Goal: Transaction & Acquisition: Subscribe to service/newsletter

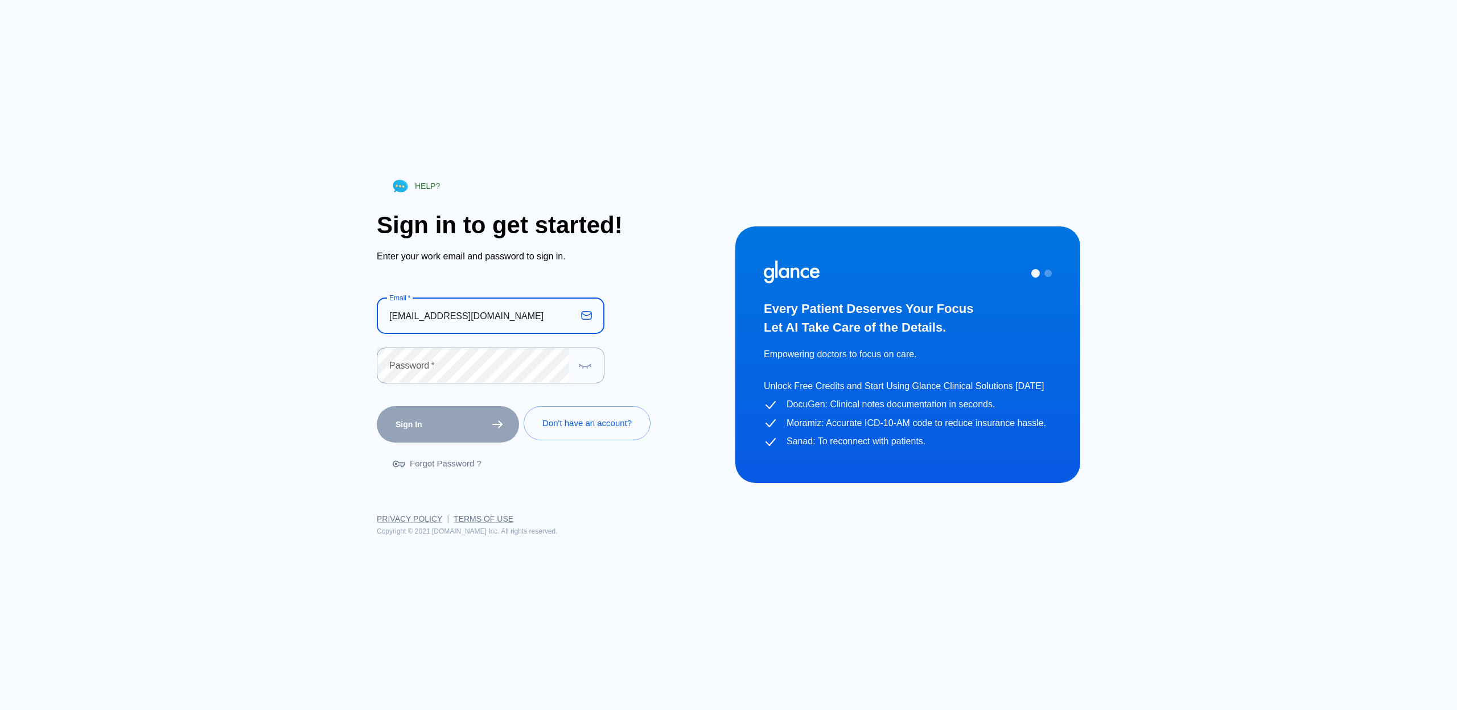
type input "[EMAIL_ADDRESS][DOMAIN_NAME]"
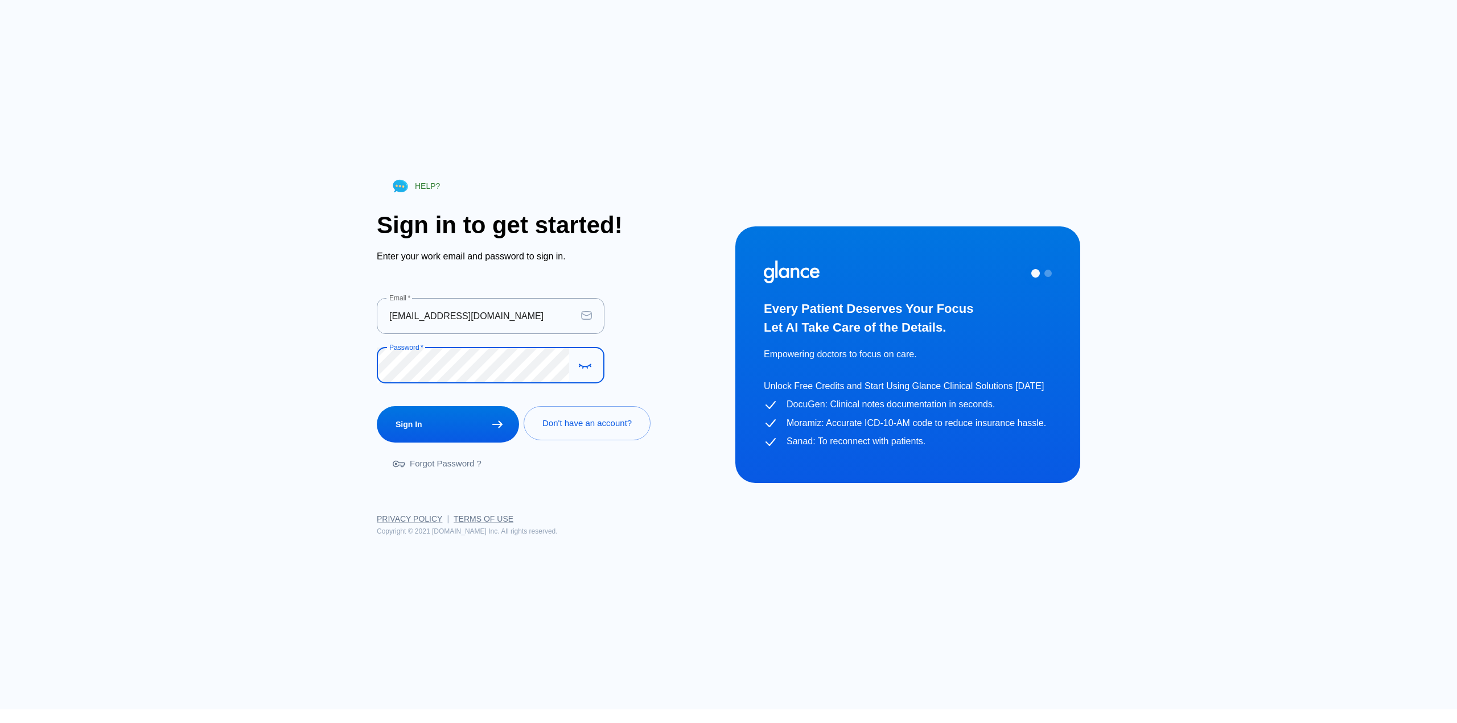
click at [377, 406] on button "Sign In" at bounding box center [448, 424] width 142 height 37
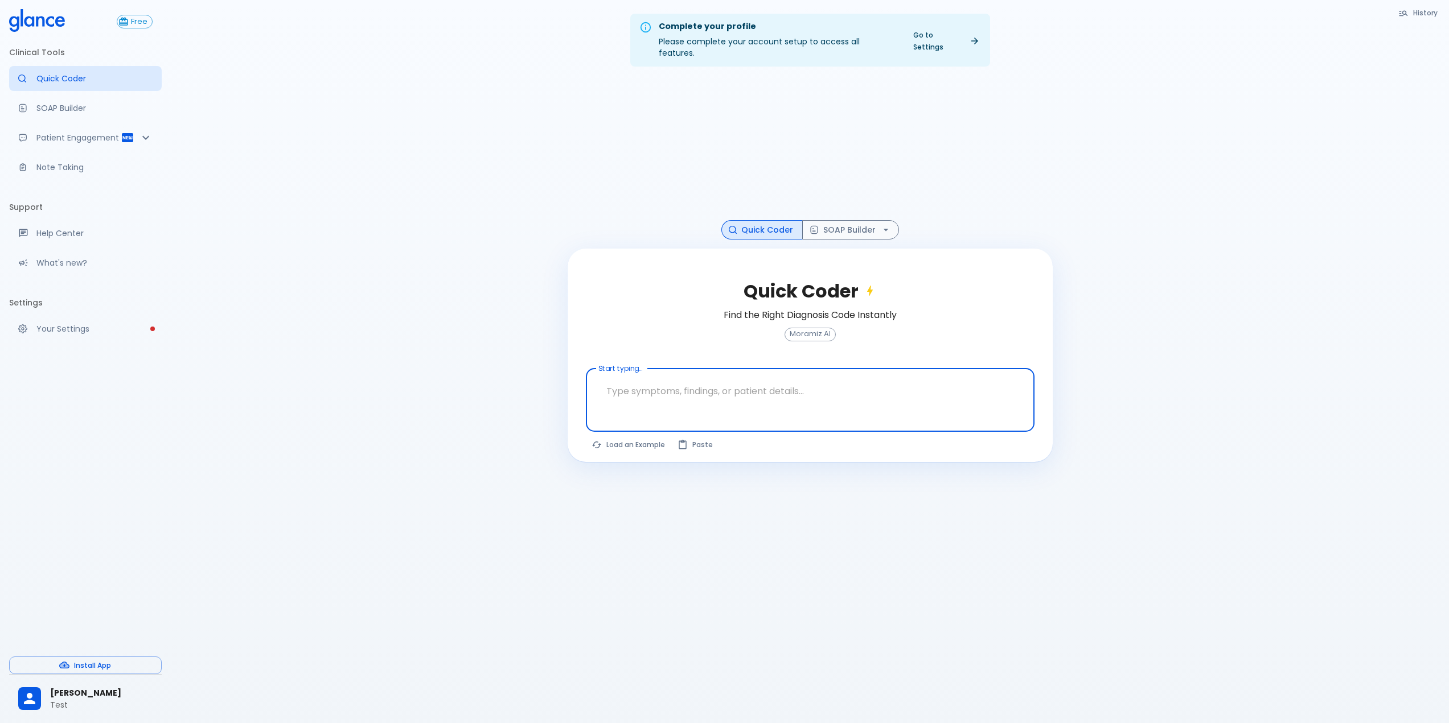
click at [91, 701] on p "Test" at bounding box center [101, 705] width 102 height 11
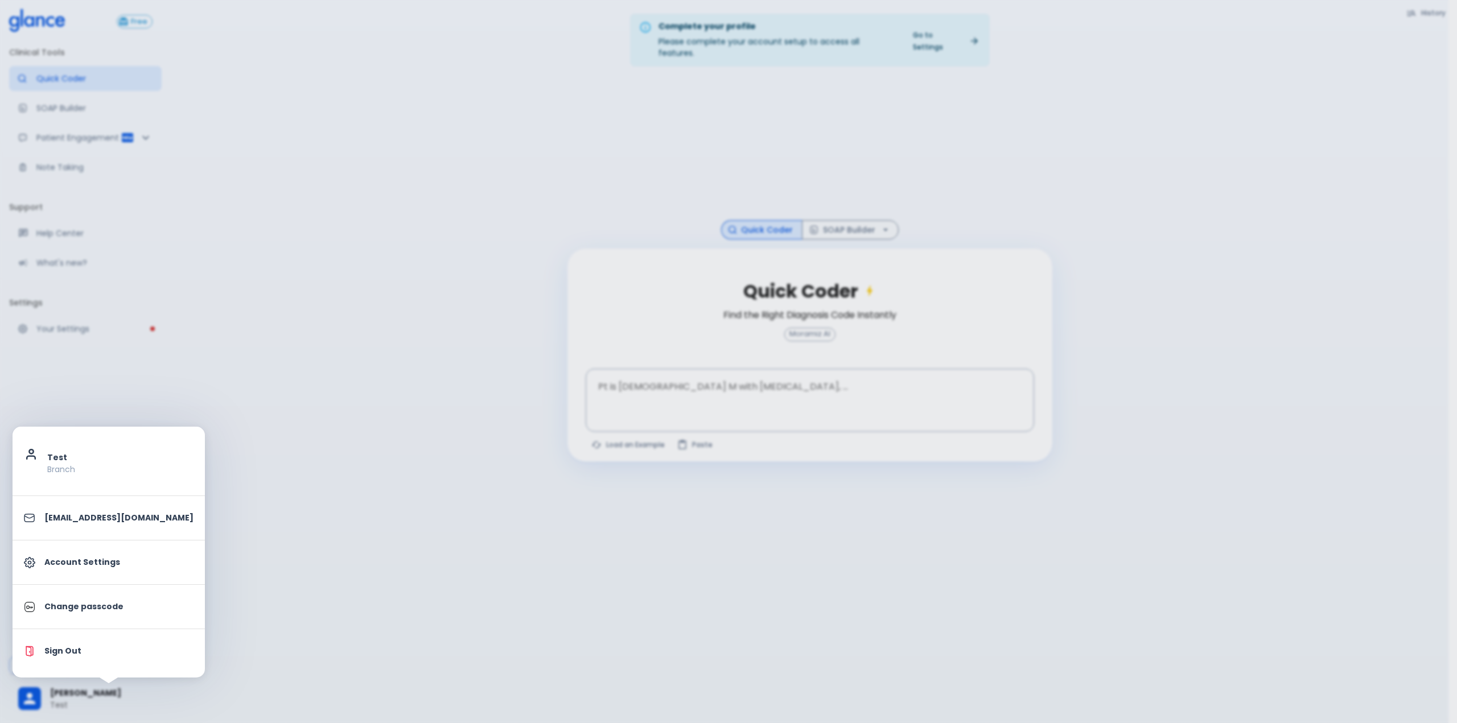
click at [80, 566] on p "Account Settings" at bounding box center [118, 563] width 149 height 12
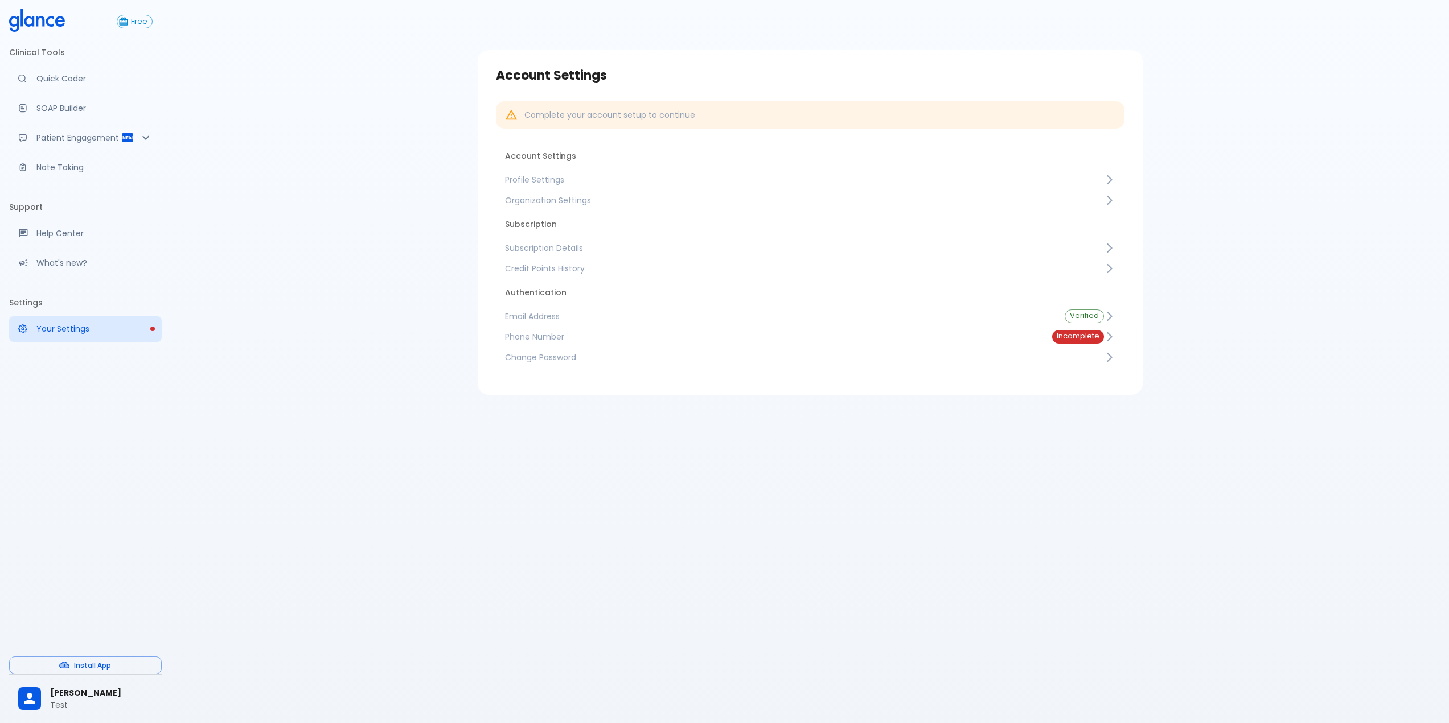
click at [543, 251] on span "Subscription Details" at bounding box center [804, 247] width 599 height 11
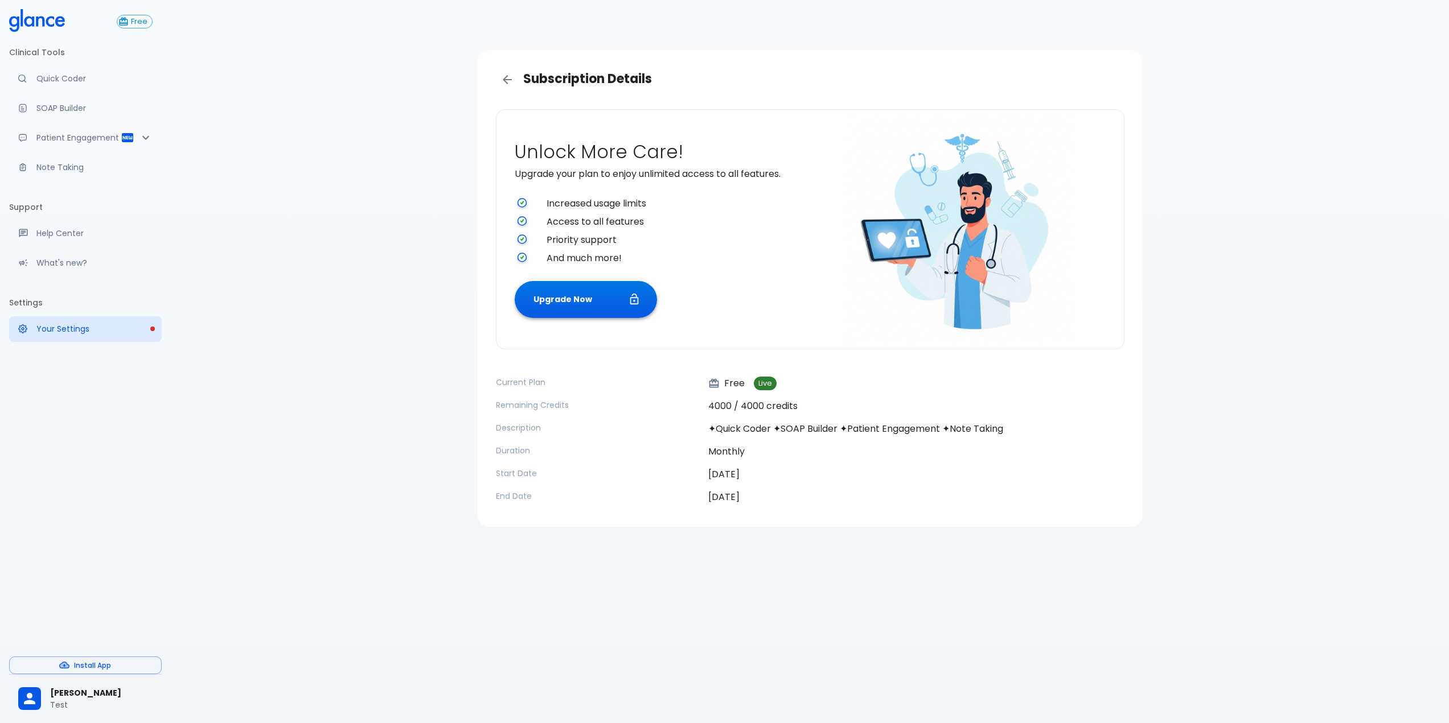
click at [586, 308] on button "Upgrade Now" at bounding box center [586, 299] width 142 height 37
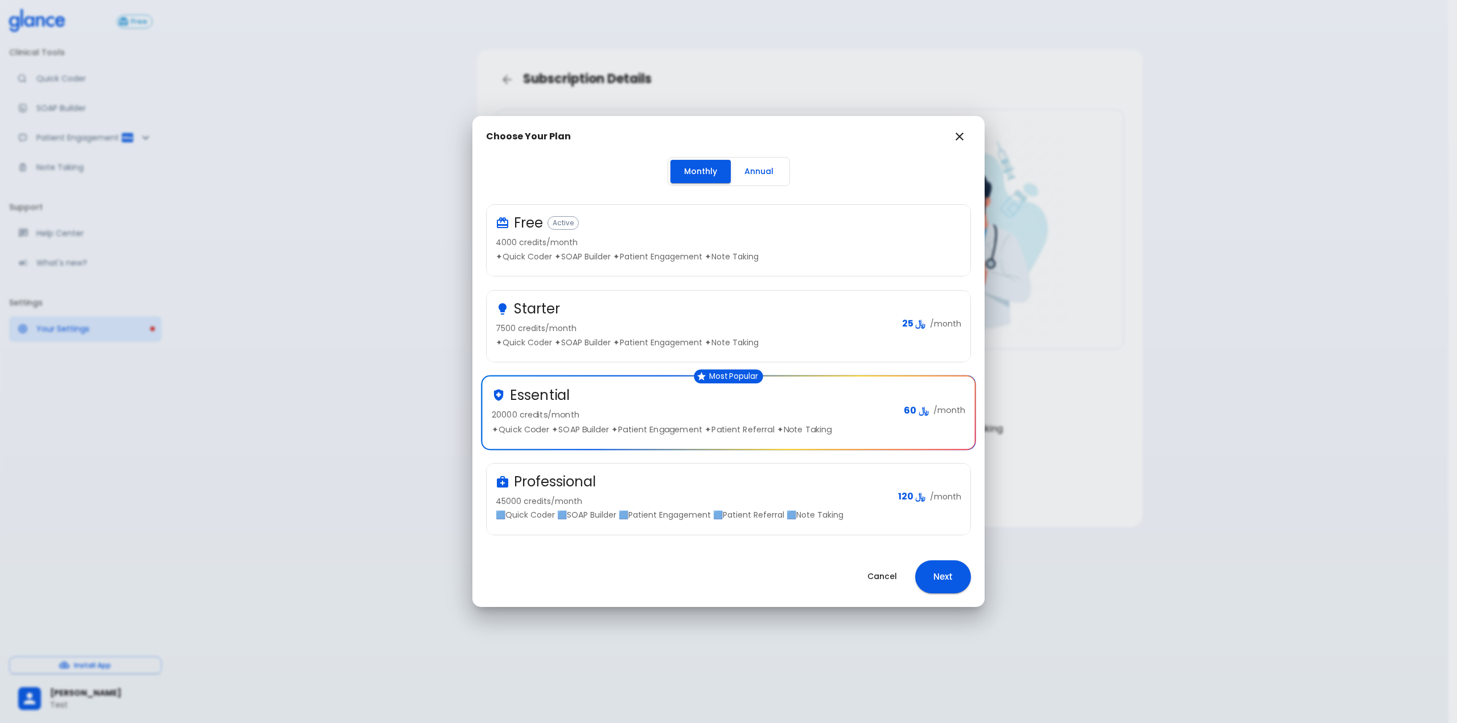
click at [592, 402] on div "Essential" at bounding box center [693, 395] width 403 height 19
click at [920, 570] on button "Next" at bounding box center [943, 577] width 56 height 33
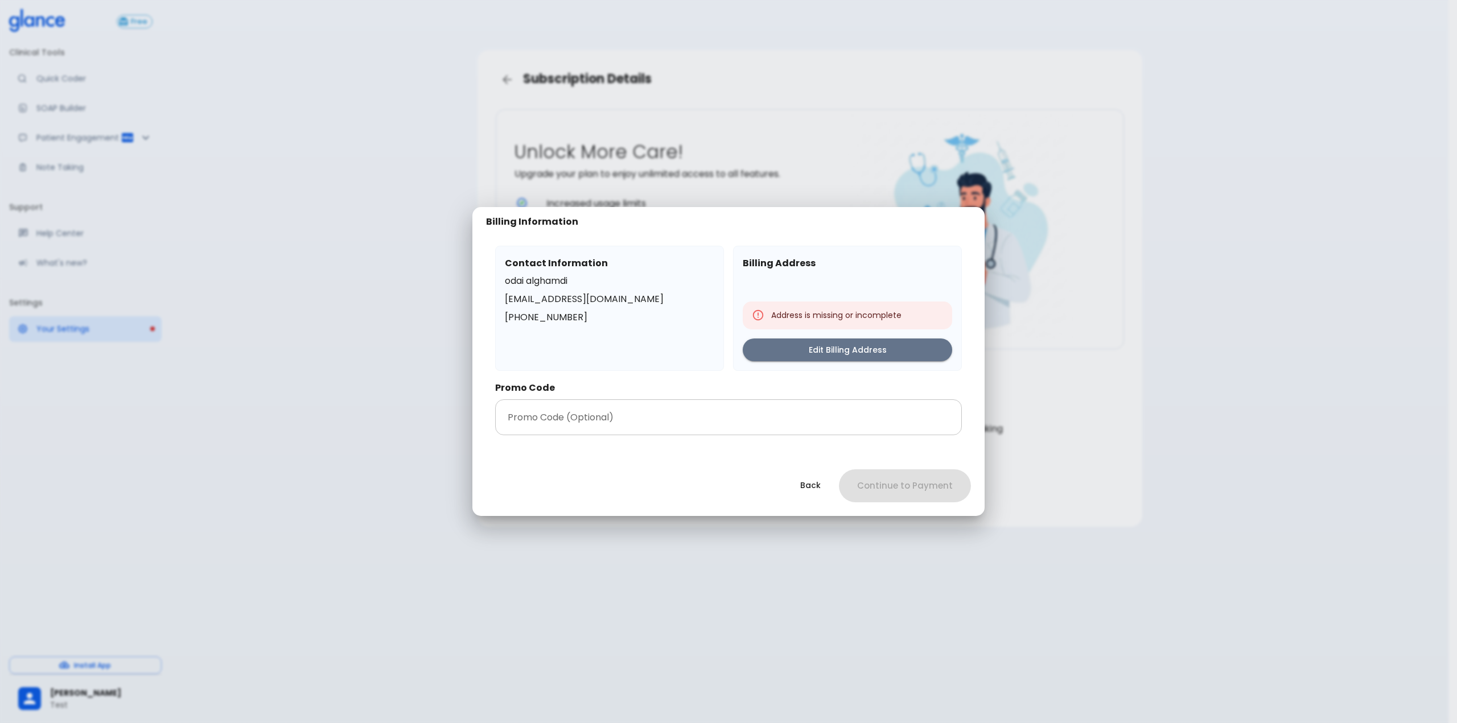
click at [614, 419] on input "text" at bounding box center [728, 418] width 467 height 36
click at [825, 354] on button "Edit Billing Address" at bounding box center [847, 350] width 209 height 23
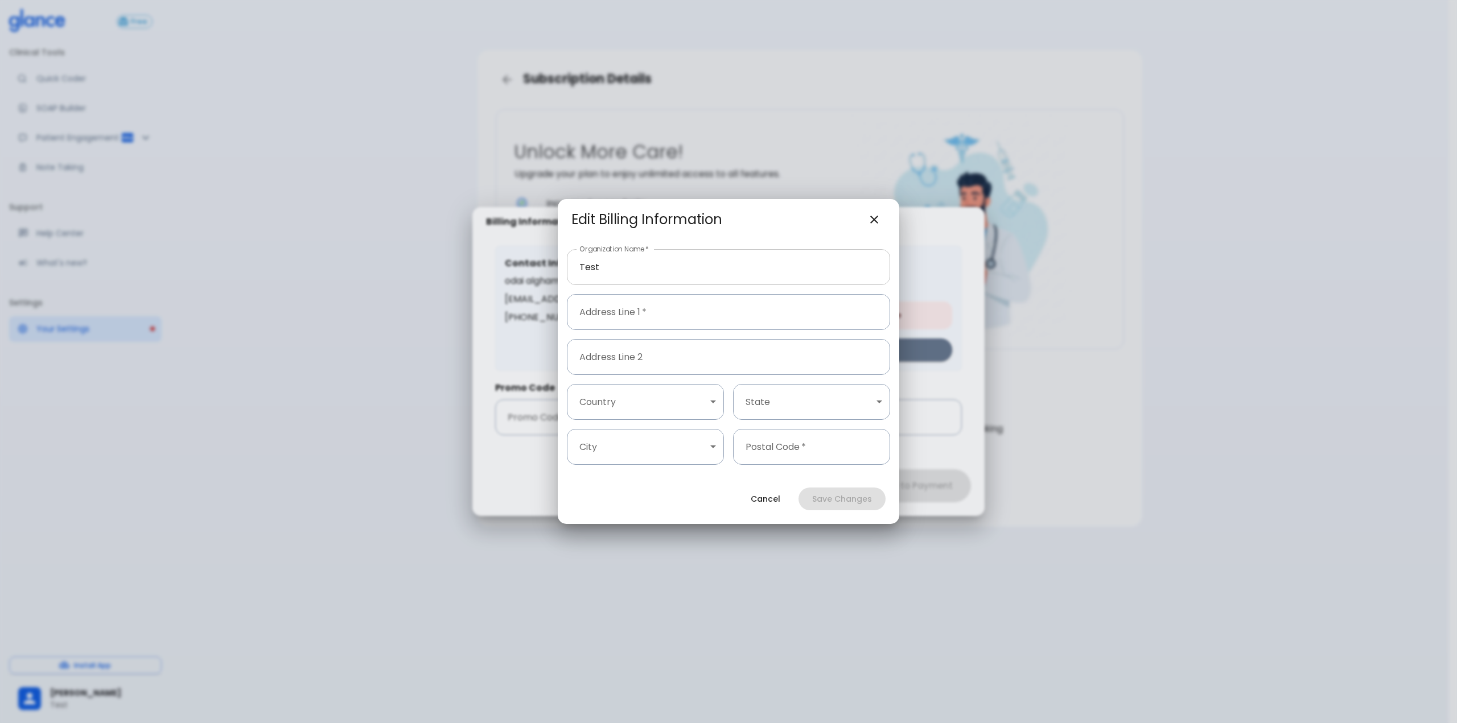
click at [642, 273] on input "Test" at bounding box center [728, 267] width 323 height 36
click at [624, 318] on input "text" at bounding box center [728, 312] width 323 height 36
type input "az zomorah"
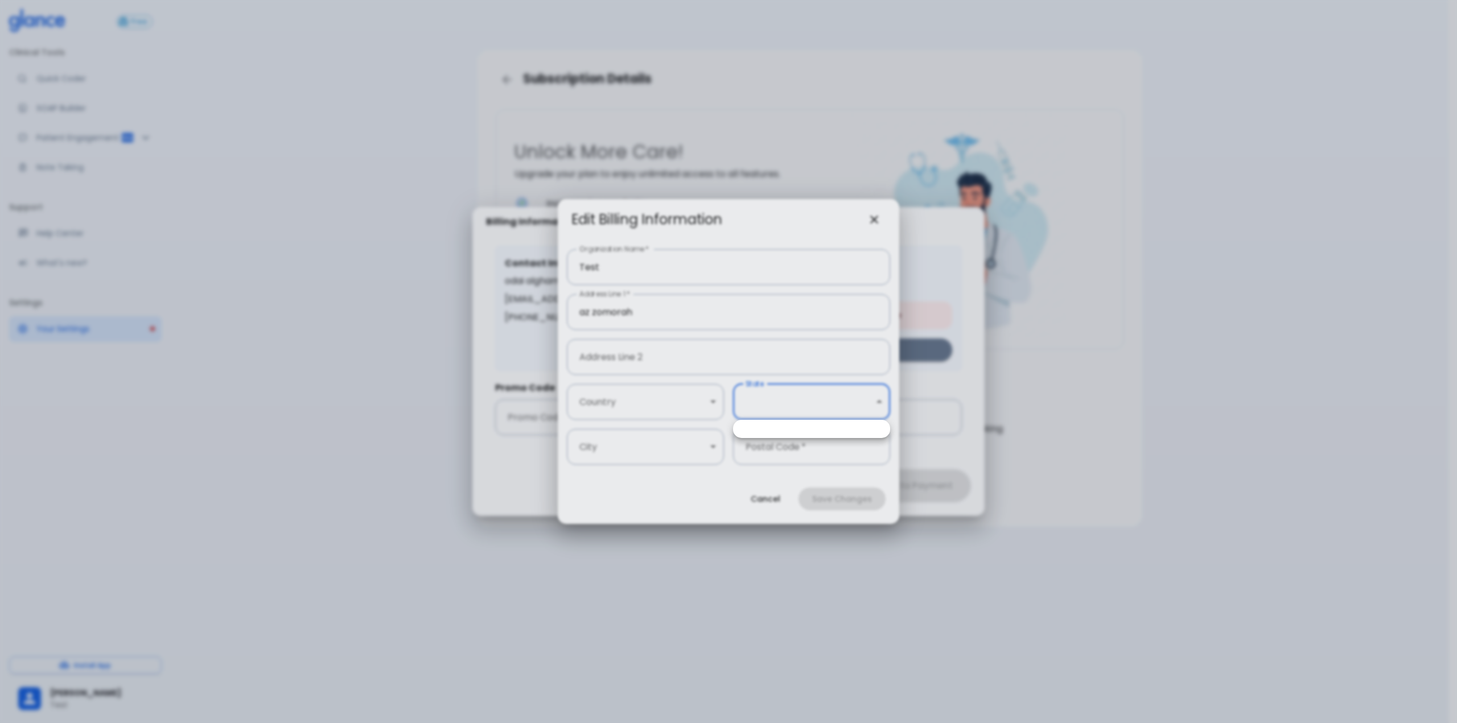
click at [804, 405] on body "↧ pull to refresh ↧ Free Clinical Tools Quick Coder SOAP Builder Patient Engage…" at bounding box center [728, 375] width 1457 height 751
click at [654, 402] on div at bounding box center [728, 361] width 1457 height 723
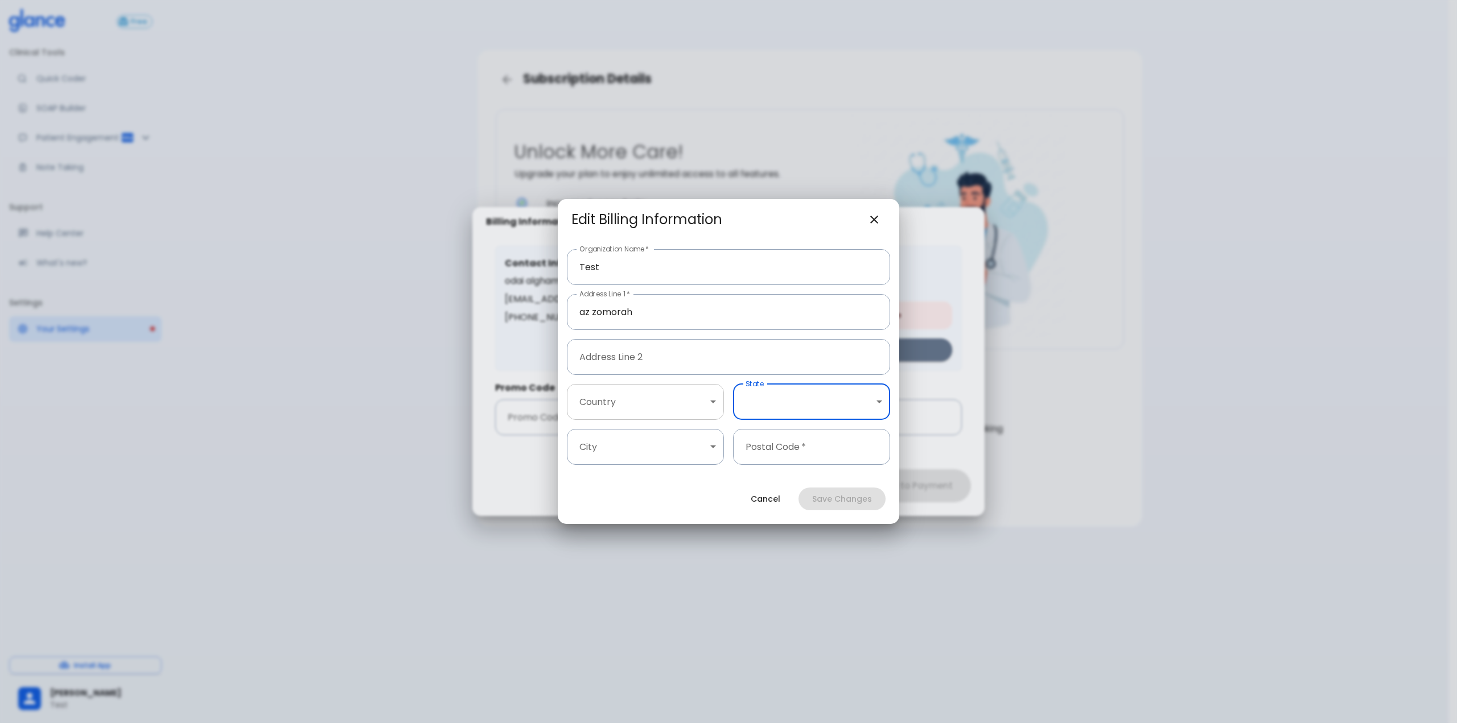
click at [648, 408] on body "↧ pull to refresh ↧ Free Clinical Tools Quick Coder SOAP Builder Patient Engage…" at bounding box center [728, 375] width 1457 height 751
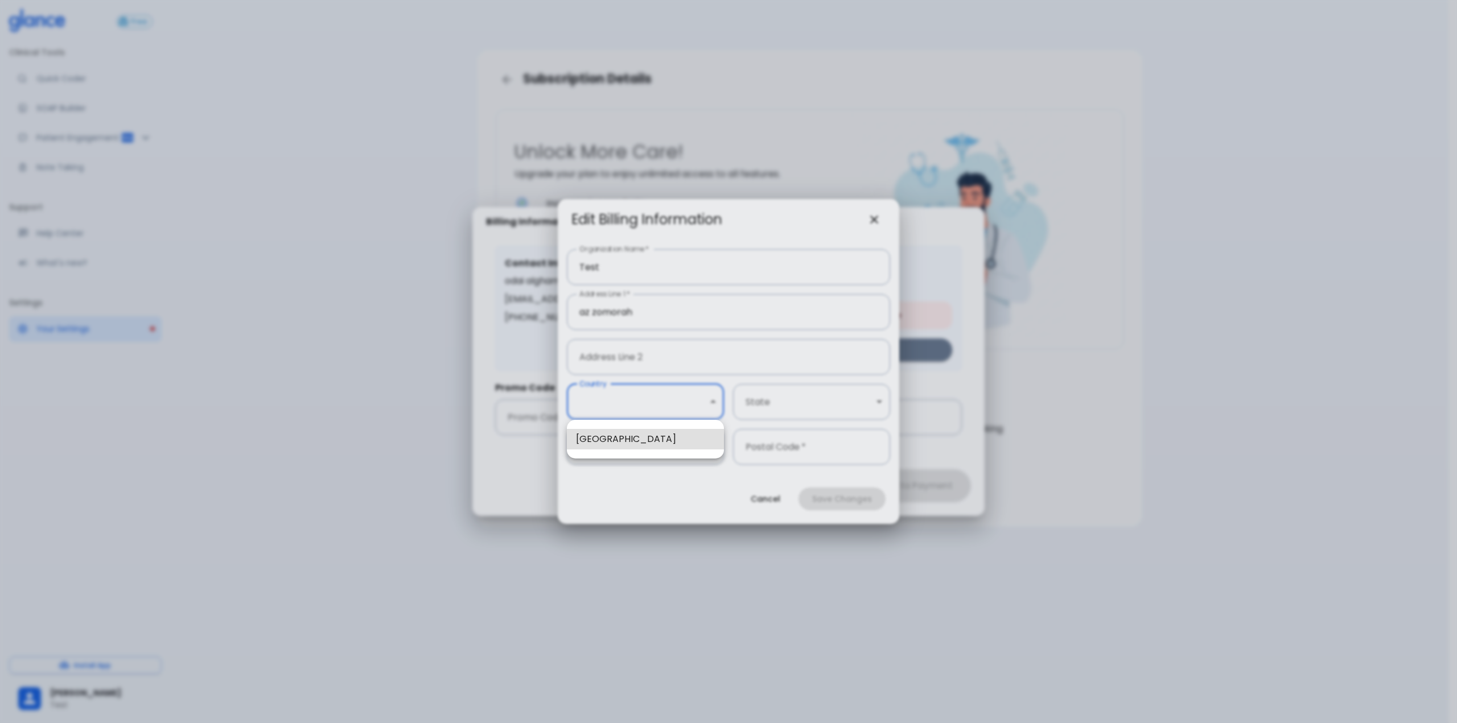
click at [608, 434] on li "Saudi Arabia" at bounding box center [645, 439] width 157 height 20
type input "1"
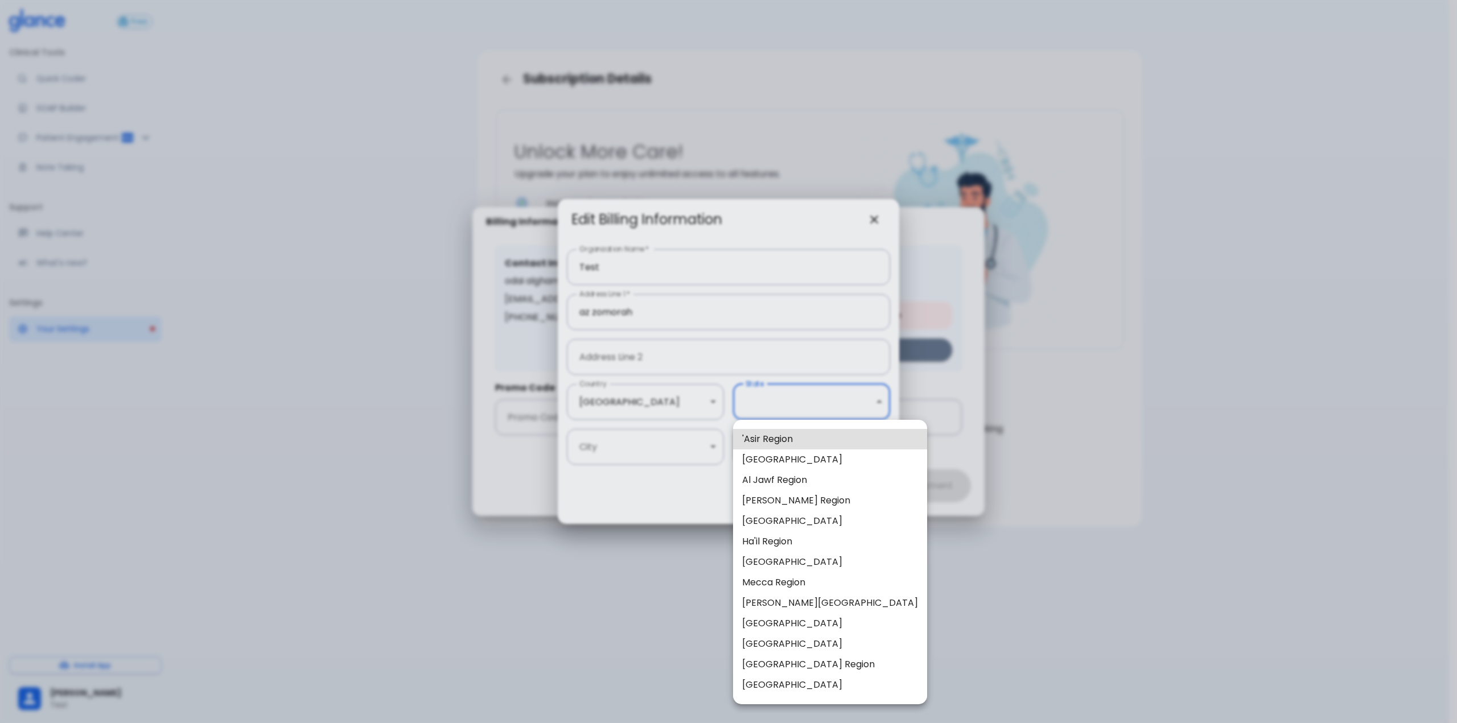
click at [787, 398] on body "↧ pull to refresh ↧ Free Clinical Tools Quick Coder SOAP Builder Patient Engage…" at bounding box center [728, 375] width 1457 height 751
click at [776, 464] on li "Al Bahah Region" at bounding box center [830, 460] width 194 height 20
type input "13"
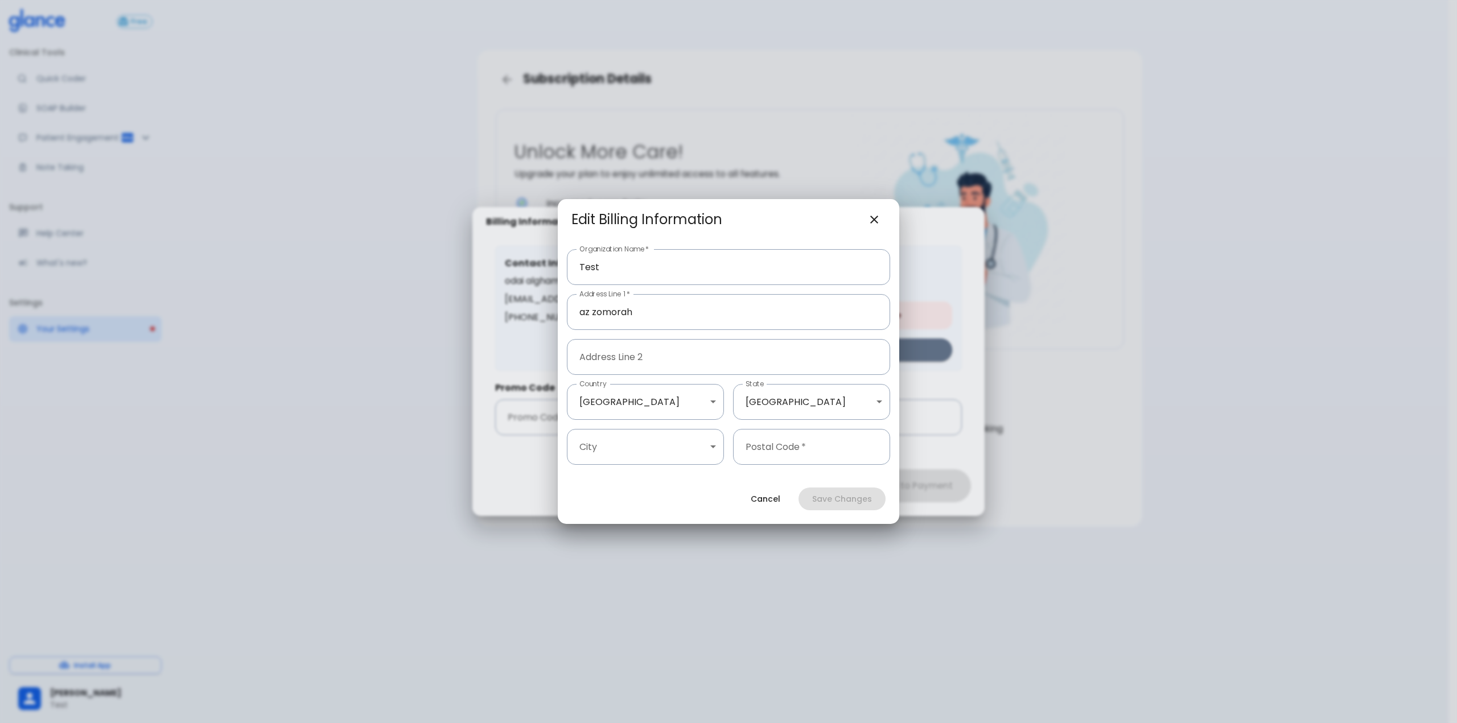
click at [642, 458] on body "↧ pull to refresh ↧ Free Clinical Tools Quick Coder SOAP Builder Patient Engage…" at bounding box center [728, 375] width 1457 height 751
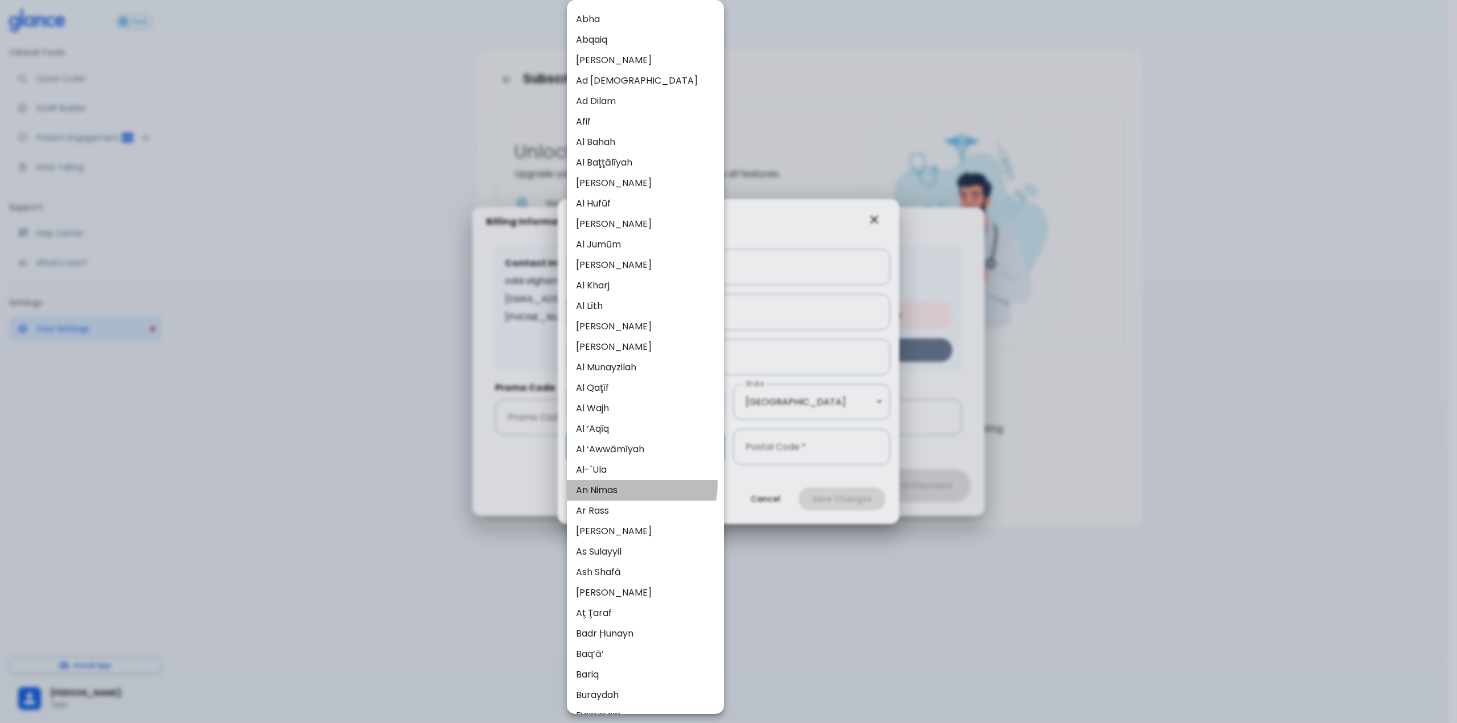
click at [615, 483] on li "An Nimas" at bounding box center [645, 490] width 157 height 20
type input "40"
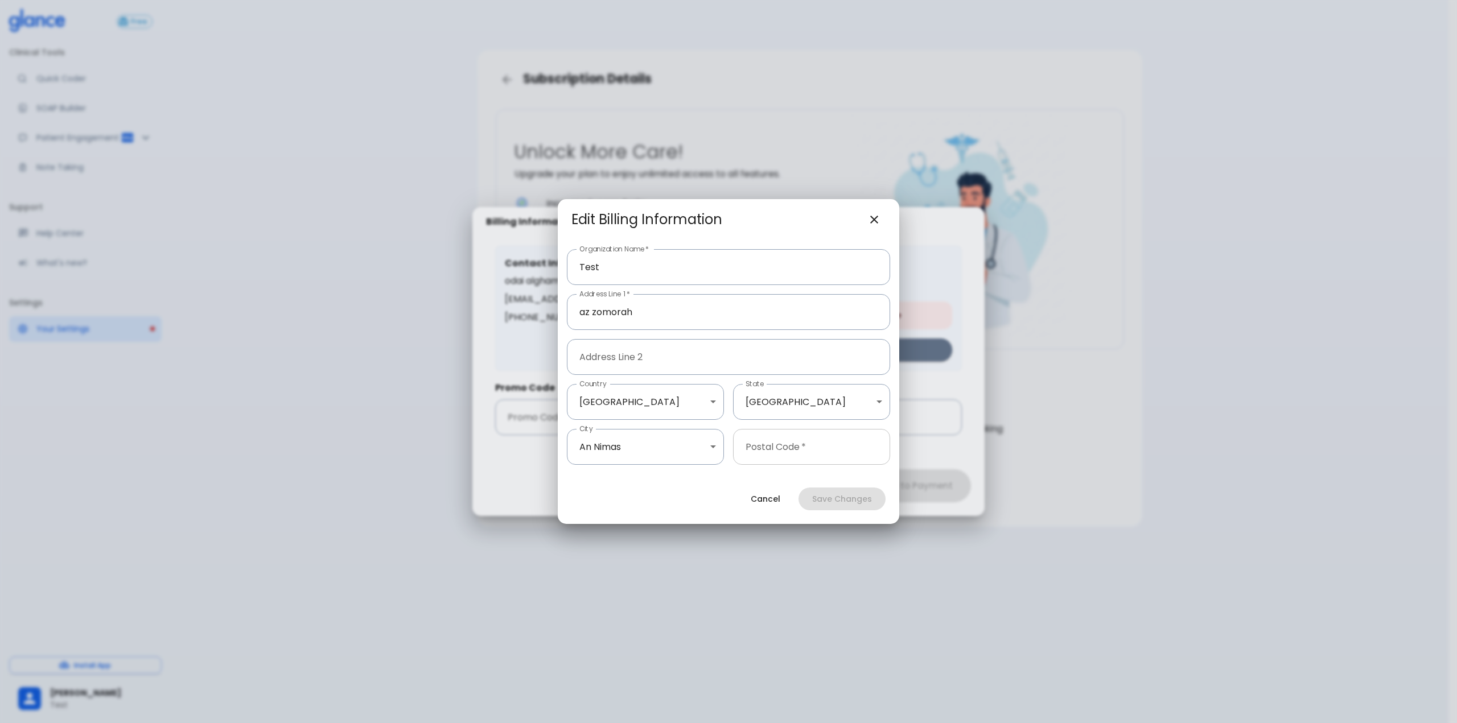
click at [787, 449] on input "text" at bounding box center [811, 447] width 157 height 36
type input "123"
click at [832, 508] on button "Save Changes" at bounding box center [842, 499] width 87 height 23
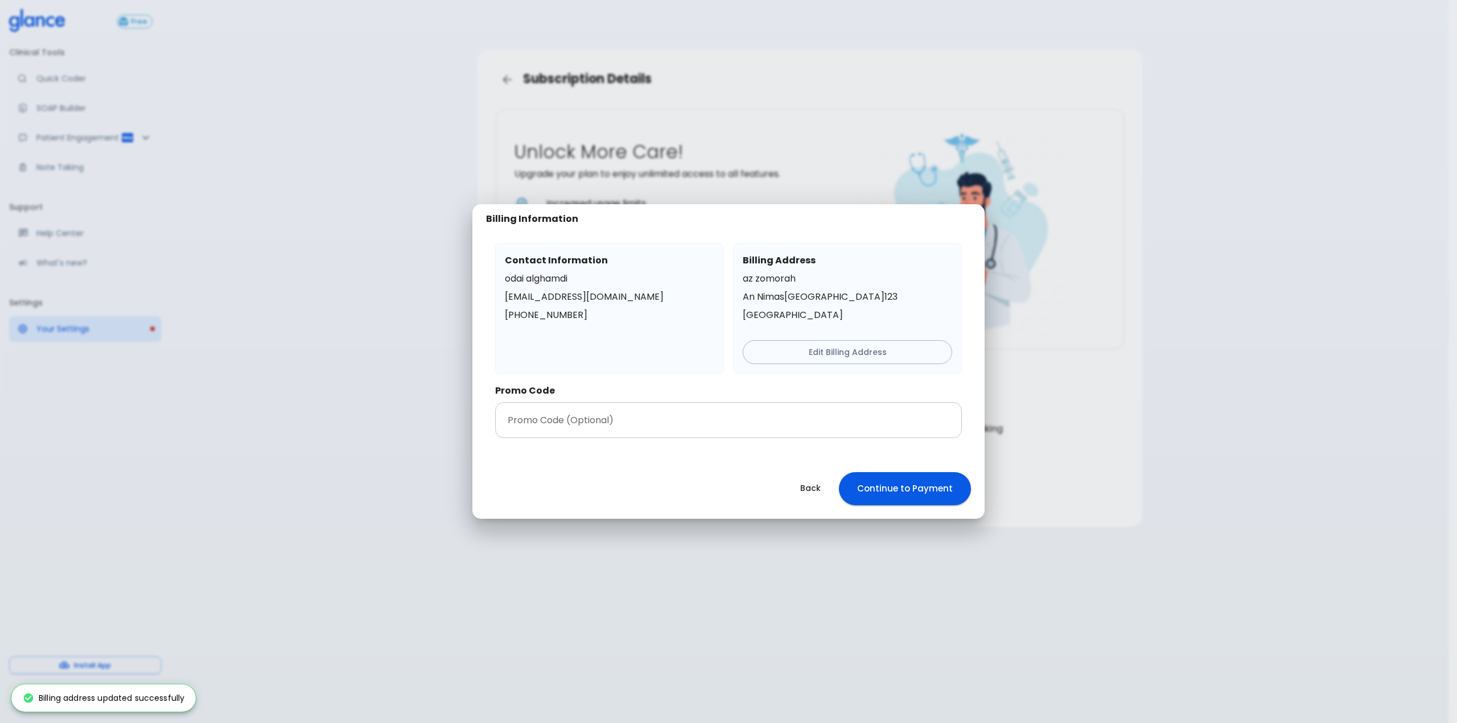
click at [842, 414] on input "text" at bounding box center [728, 420] width 467 height 36
click at [937, 492] on button "Continue to Payment" at bounding box center [905, 488] width 132 height 33
click at [871, 486] on button "Continue to Payment" at bounding box center [905, 488] width 132 height 33
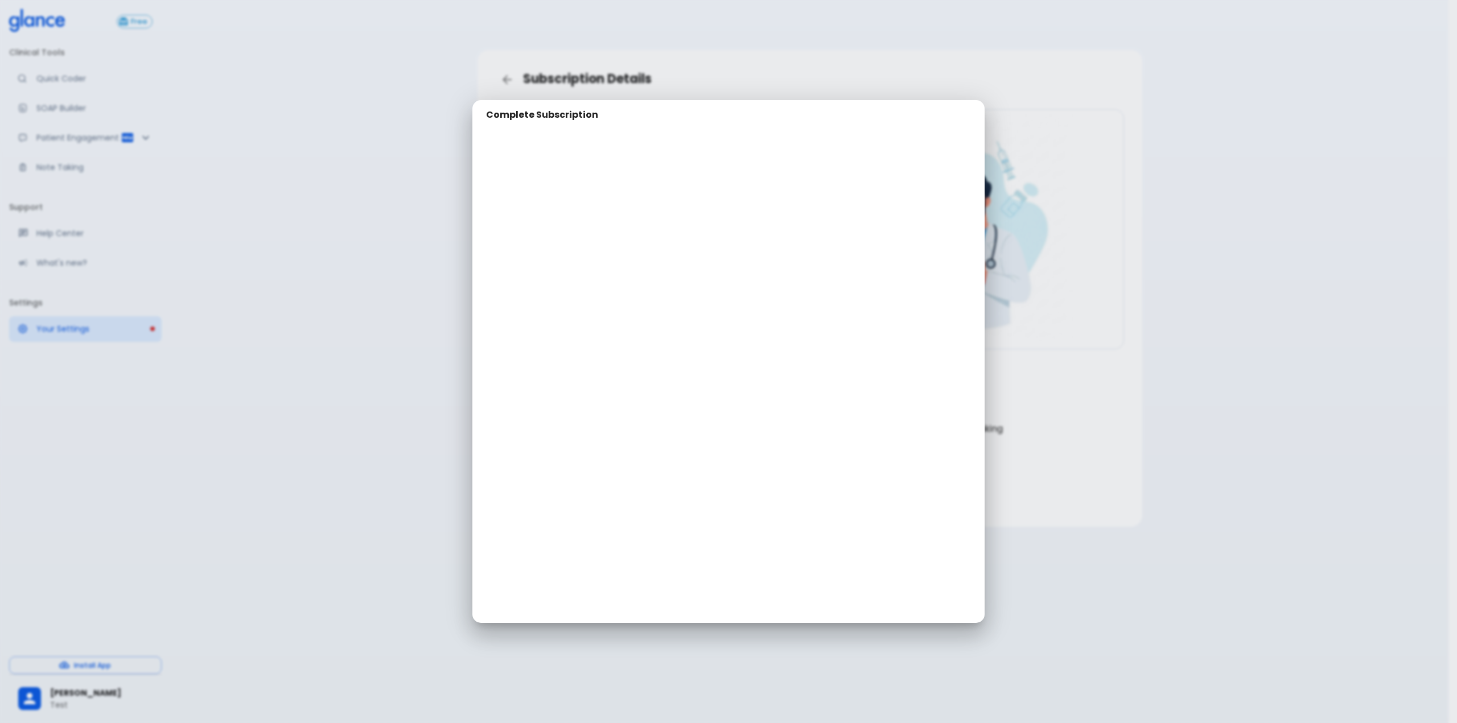
click at [301, 227] on div "Complete Subscription" at bounding box center [728, 361] width 1457 height 723
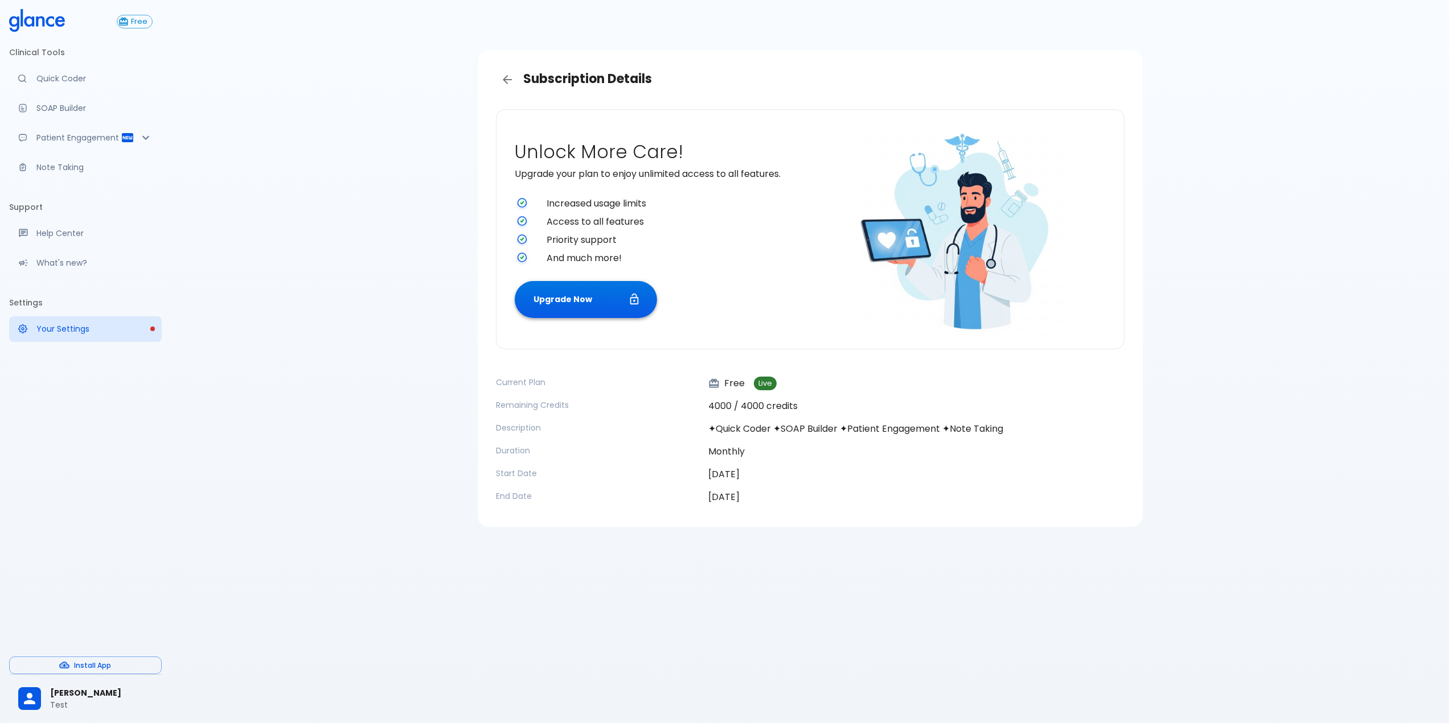
click at [540, 293] on button "Upgrade Now" at bounding box center [586, 299] width 142 height 37
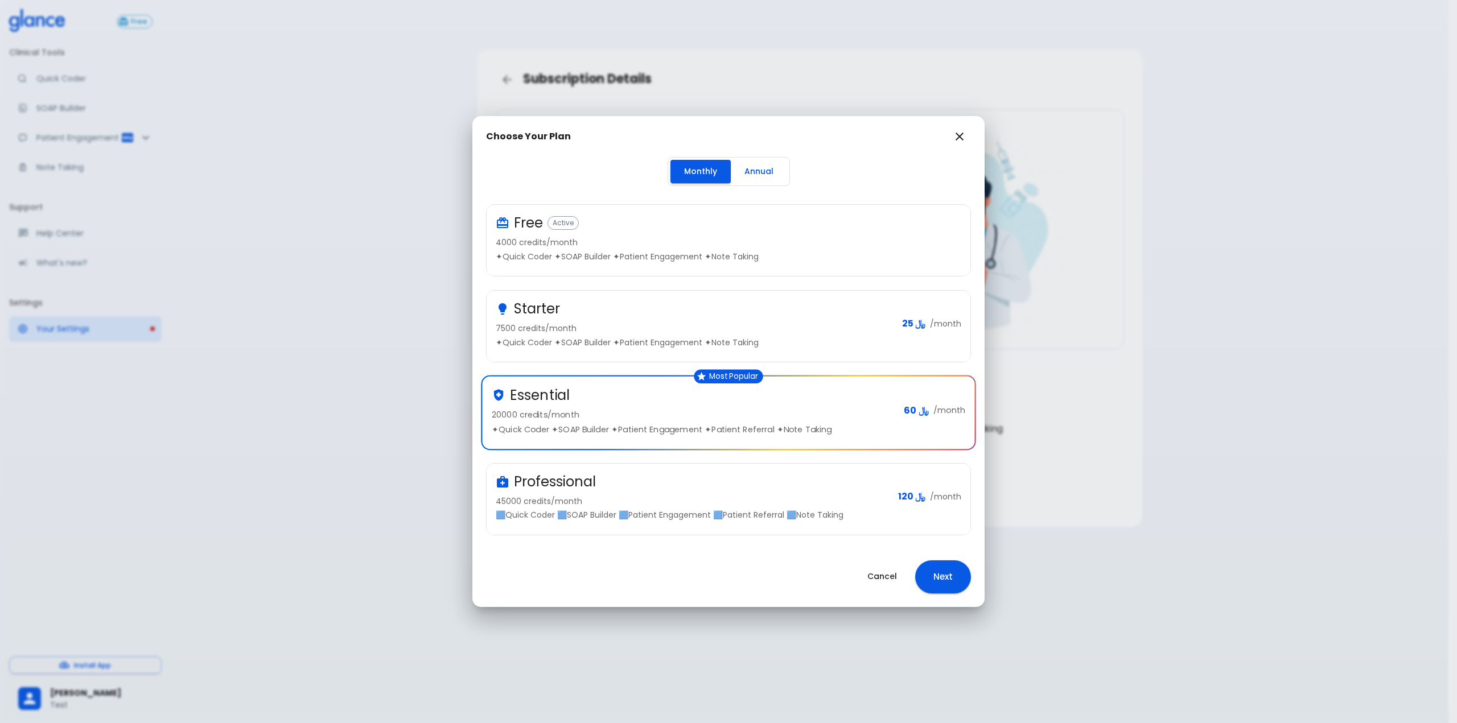
click at [709, 473] on div "Professional" at bounding box center [692, 482] width 393 height 18
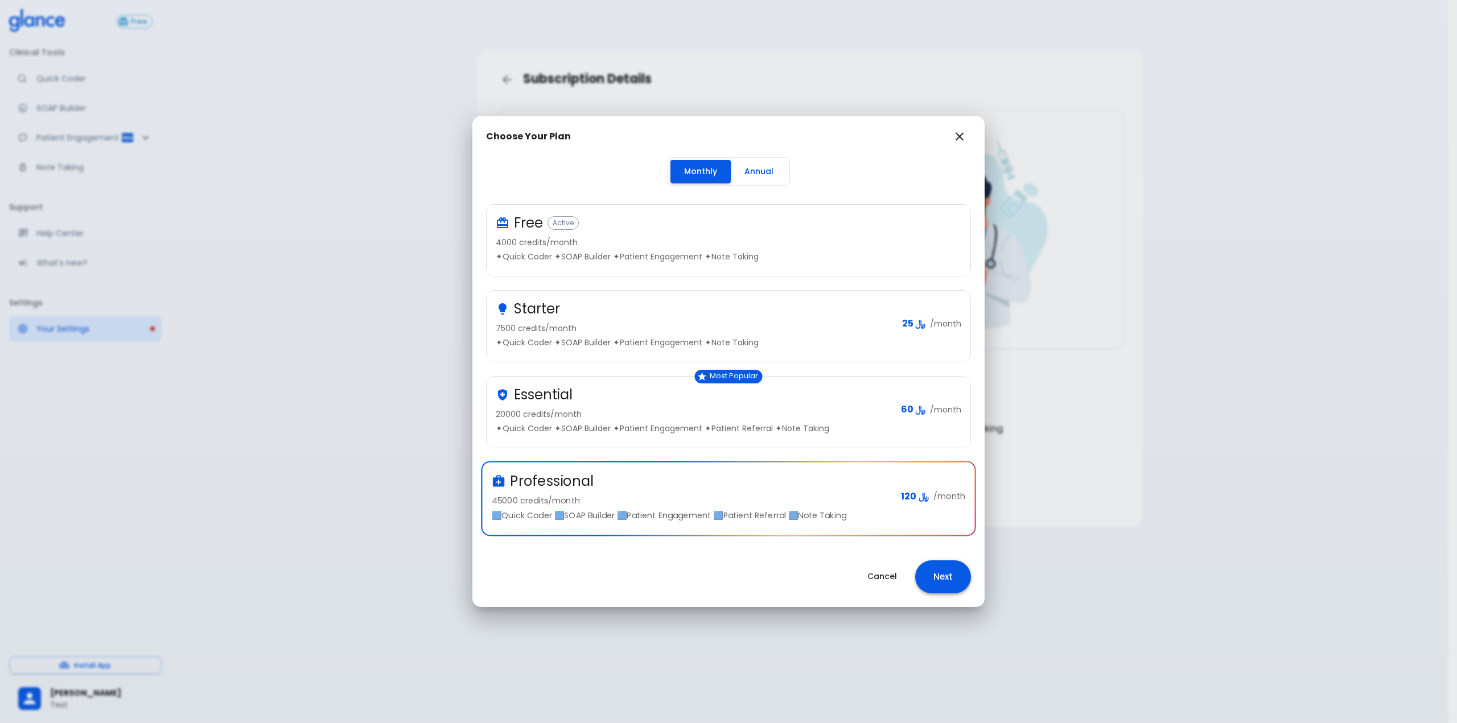
click at [939, 582] on button "Next" at bounding box center [943, 577] width 56 height 33
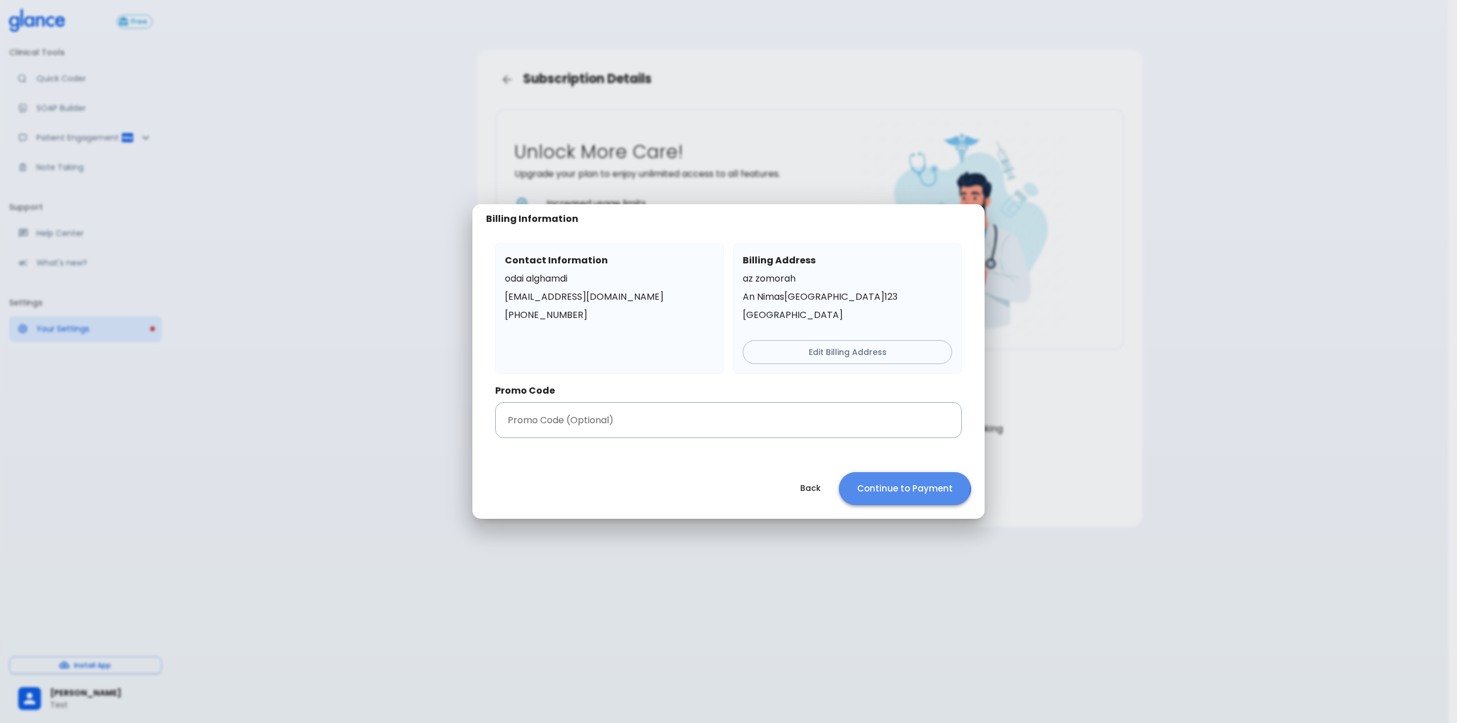
click at [890, 483] on button "Continue to Payment" at bounding box center [905, 488] width 132 height 33
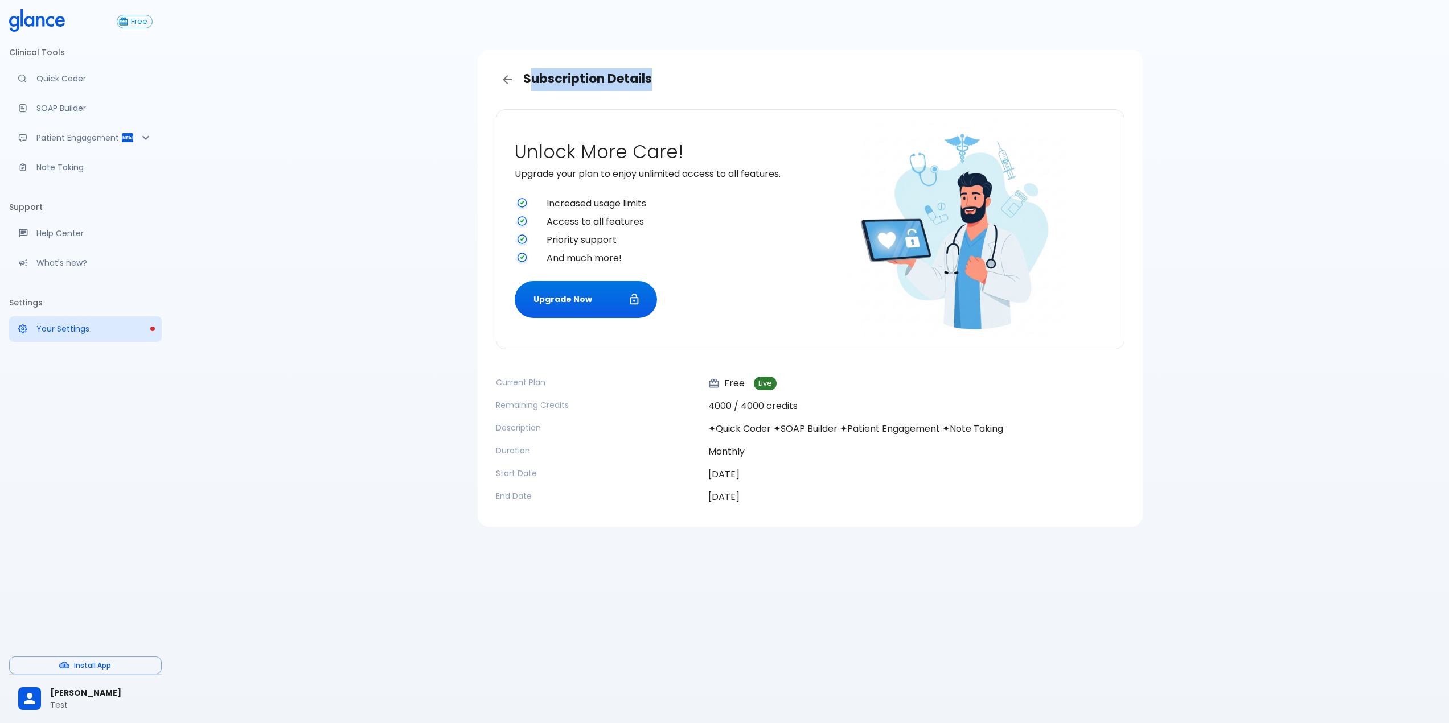
drag, startPoint x: 527, startPoint y: 77, endPoint x: 672, endPoint y: 81, distance: 145.2
click at [672, 81] on h3 "Subscription Details" at bounding box center [810, 79] width 628 height 23
click at [730, 73] on h3 "Subscription Details" at bounding box center [810, 79] width 628 height 23
click at [634, 86] on h3 "Subscription Details" at bounding box center [810, 79] width 628 height 23
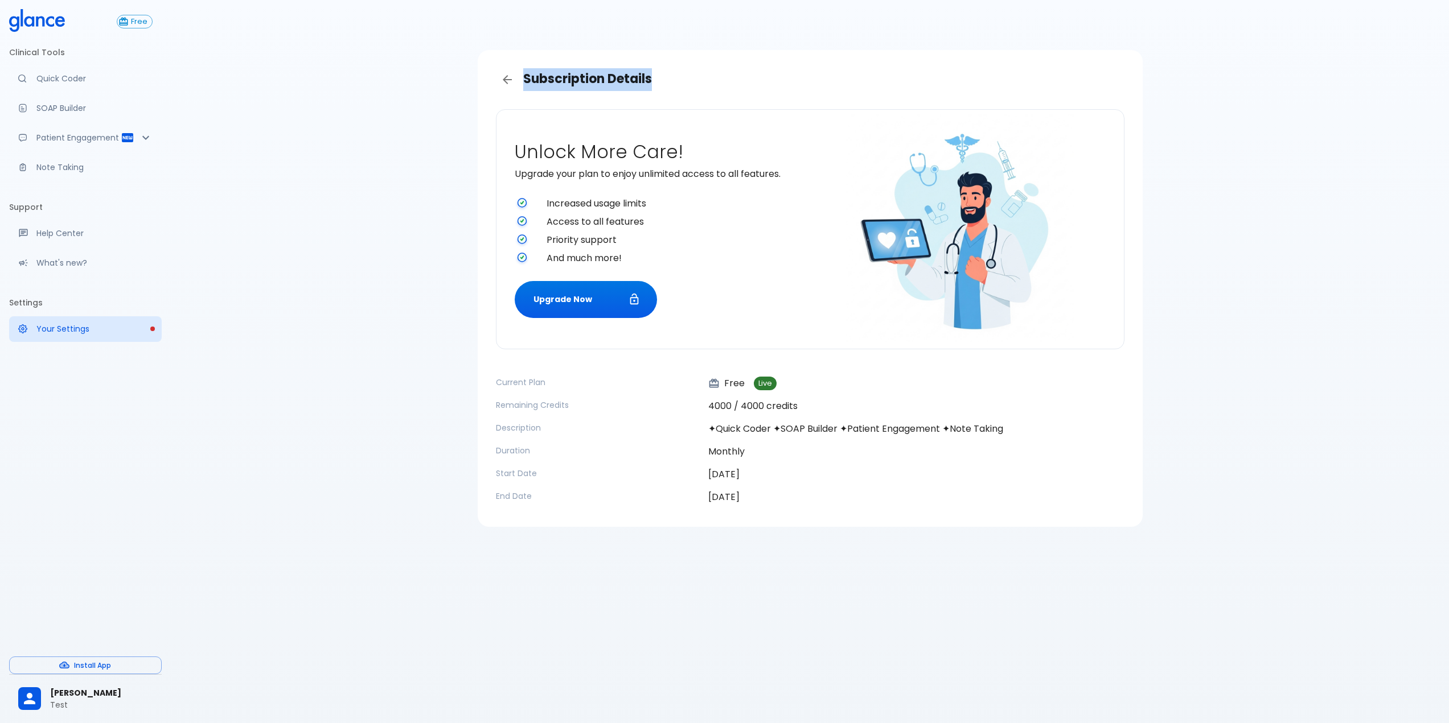
drag, startPoint x: 662, startPoint y: 80, endPoint x: 525, endPoint y: 74, distance: 136.7
click at [525, 74] on h3 "Subscription Details" at bounding box center [810, 79] width 628 height 23
click at [542, 305] on button "Upgrade Now" at bounding box center [586, 299] width 142 height 37
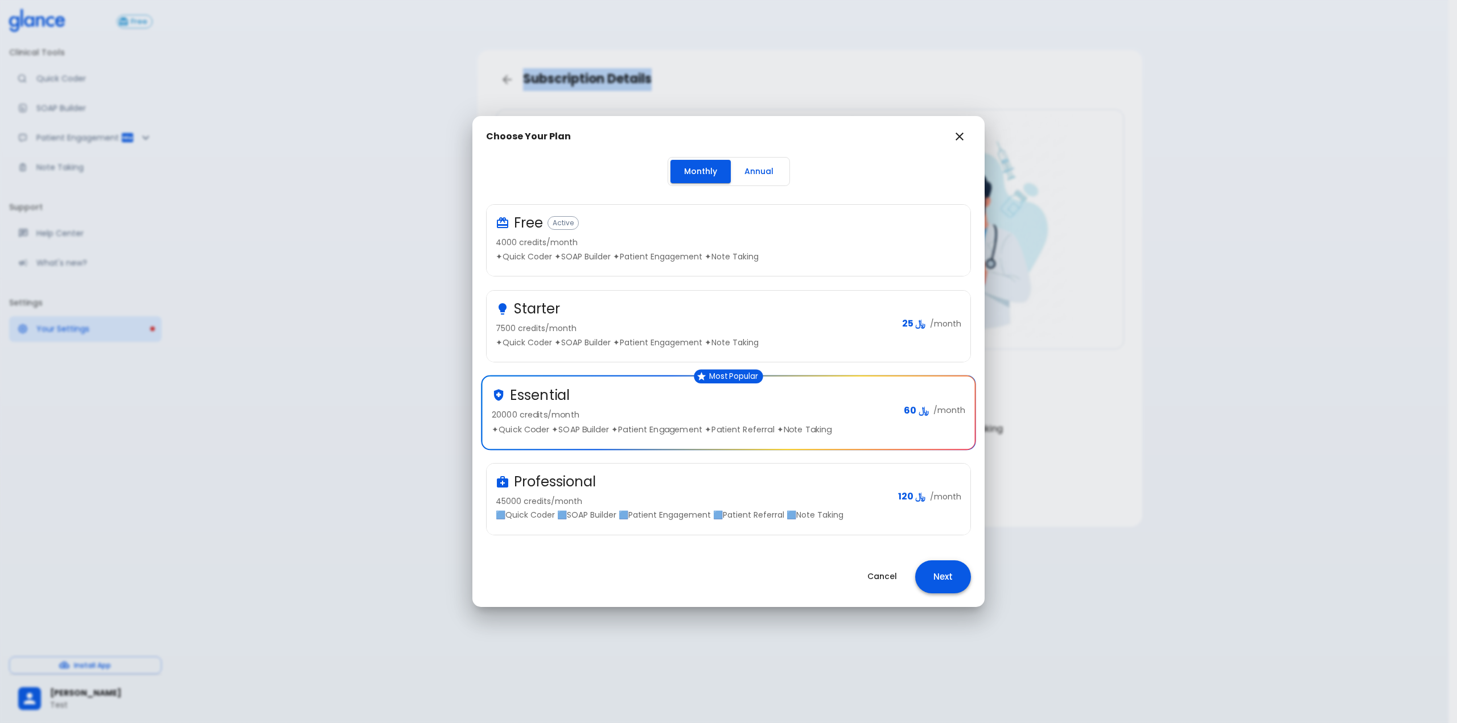
click at [933, 587] on button "Next" at bounding box center [943, 577] width 56 height 33
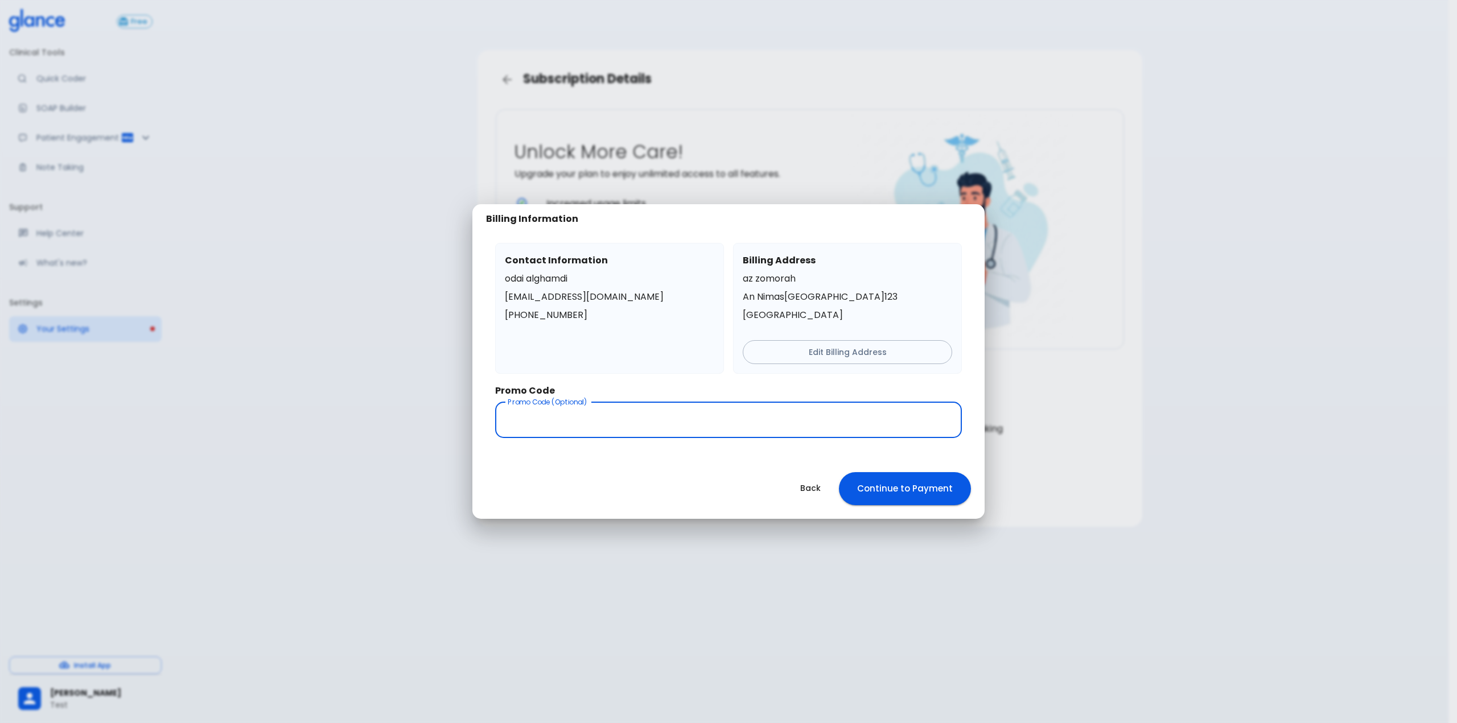
click at [630, 427] on input "text" at bounding box center [728, 420] width 467 height 36
click at [931, 487] on button "Continue to Payment" at bounding box center [905, 488] width 132 height 33
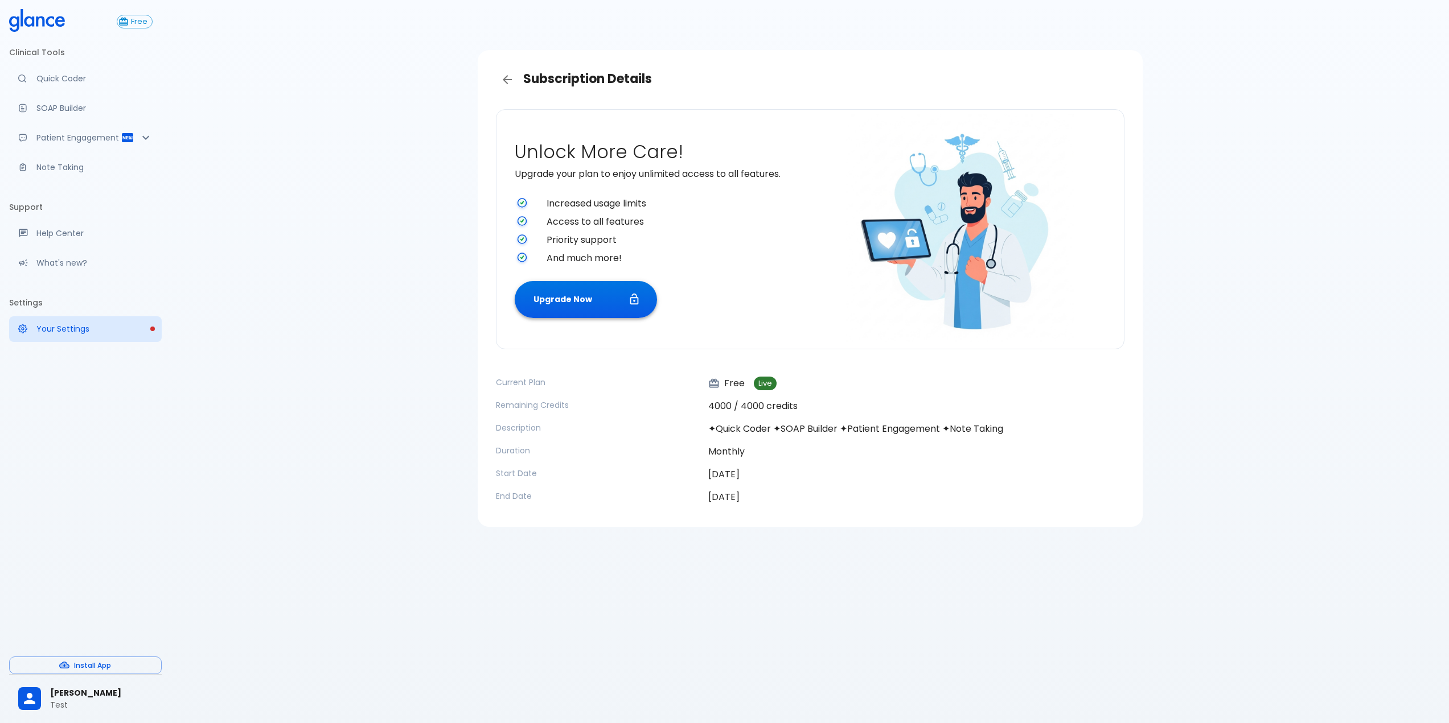
click at [585, 311] on button "Upgrade Now" at bounding box center [586, 299] width 142 height 37
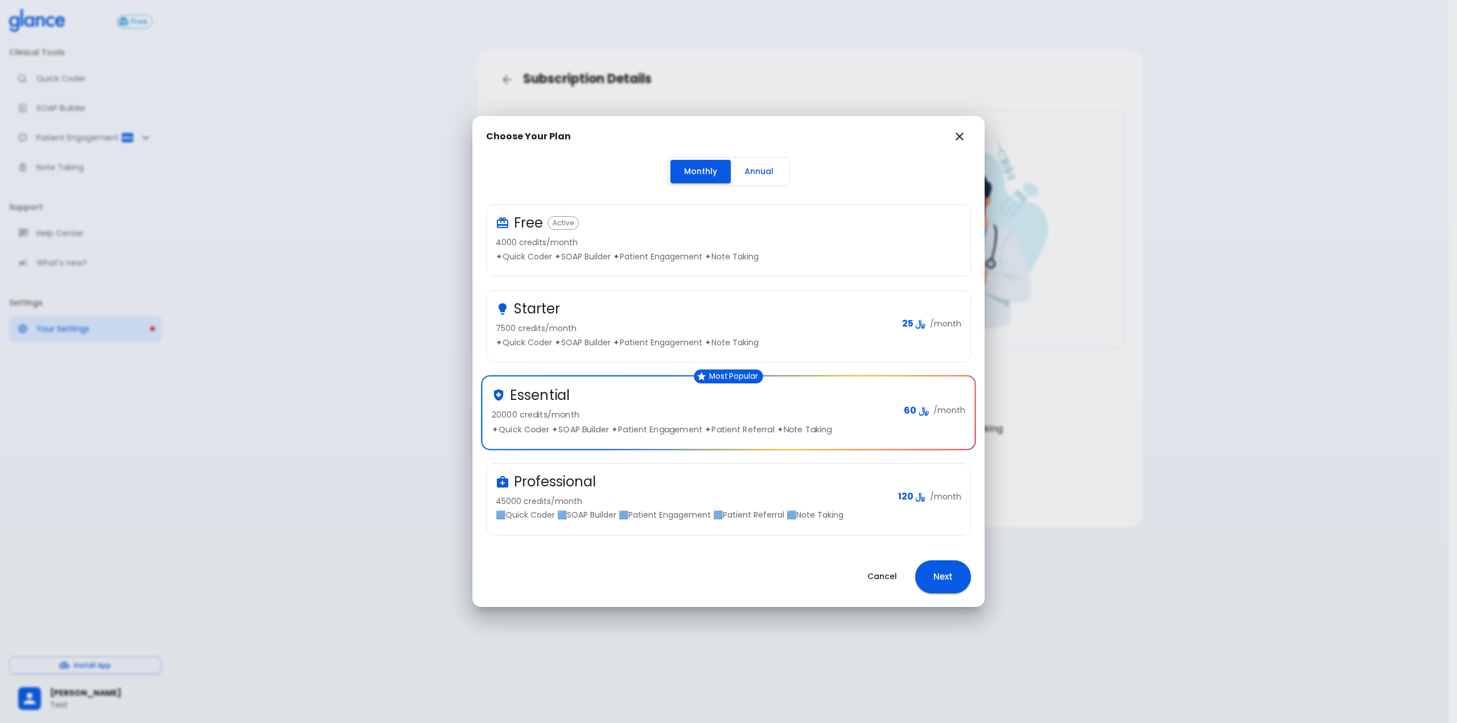
click at [437, 243] on div "Choose Your Plan Monthly Annual Free Active 4000 credits/month ✦Quick Coder ✦SO…" at bounding box center [728, 361] width 1457 height 723
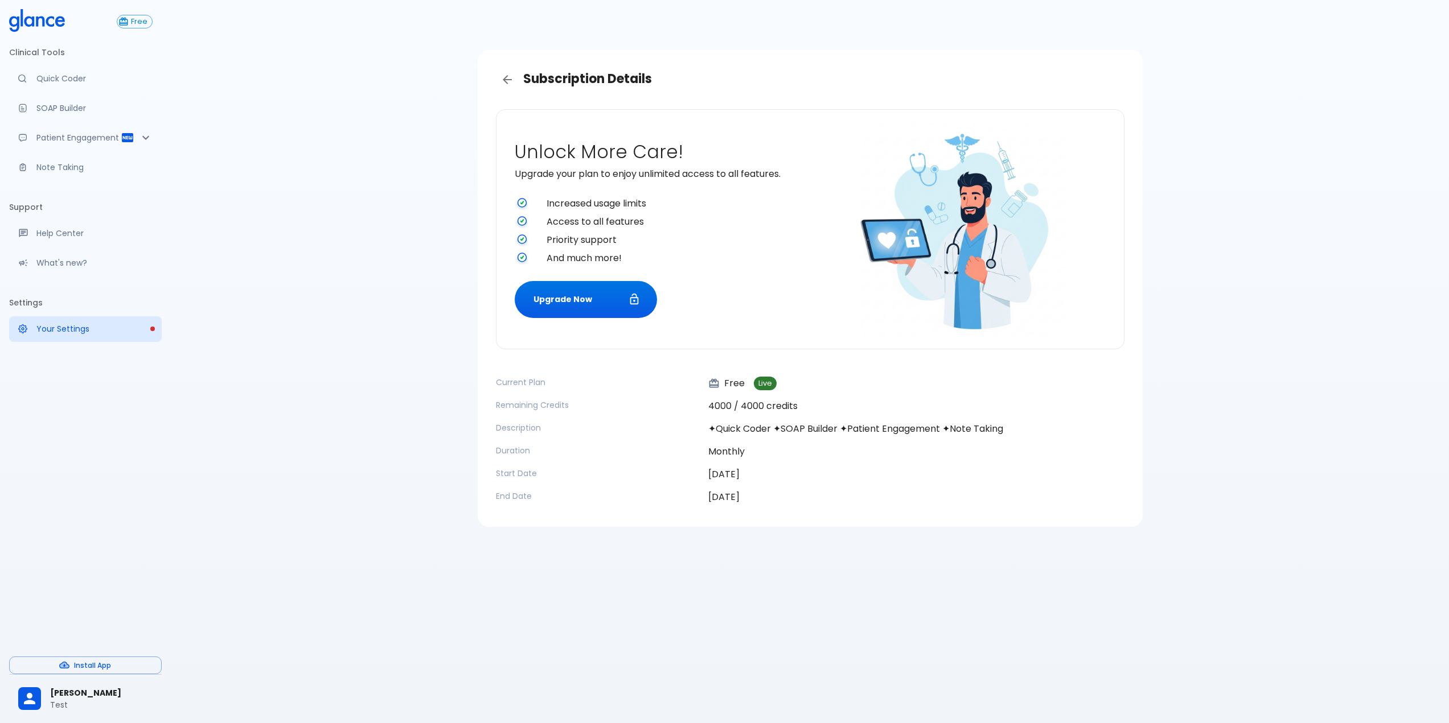
drag, startPoint x: 809, startPoint y: 514, endPoint x: 559, endPoint y: 396, distance: 276.8
click at [559, 396] on div "Unlock More Care! Upgrade your plan to enjoy unlimited access to all features. …" at bounding box center [810, 309] width 647 height 418
click at [873, 449] on p "Monthly" at bounding box center [916, 452] width 416 height 14
click at [585, 306] on button "Upgrade Now" at bounding box center [586, 299] width 142 height 37
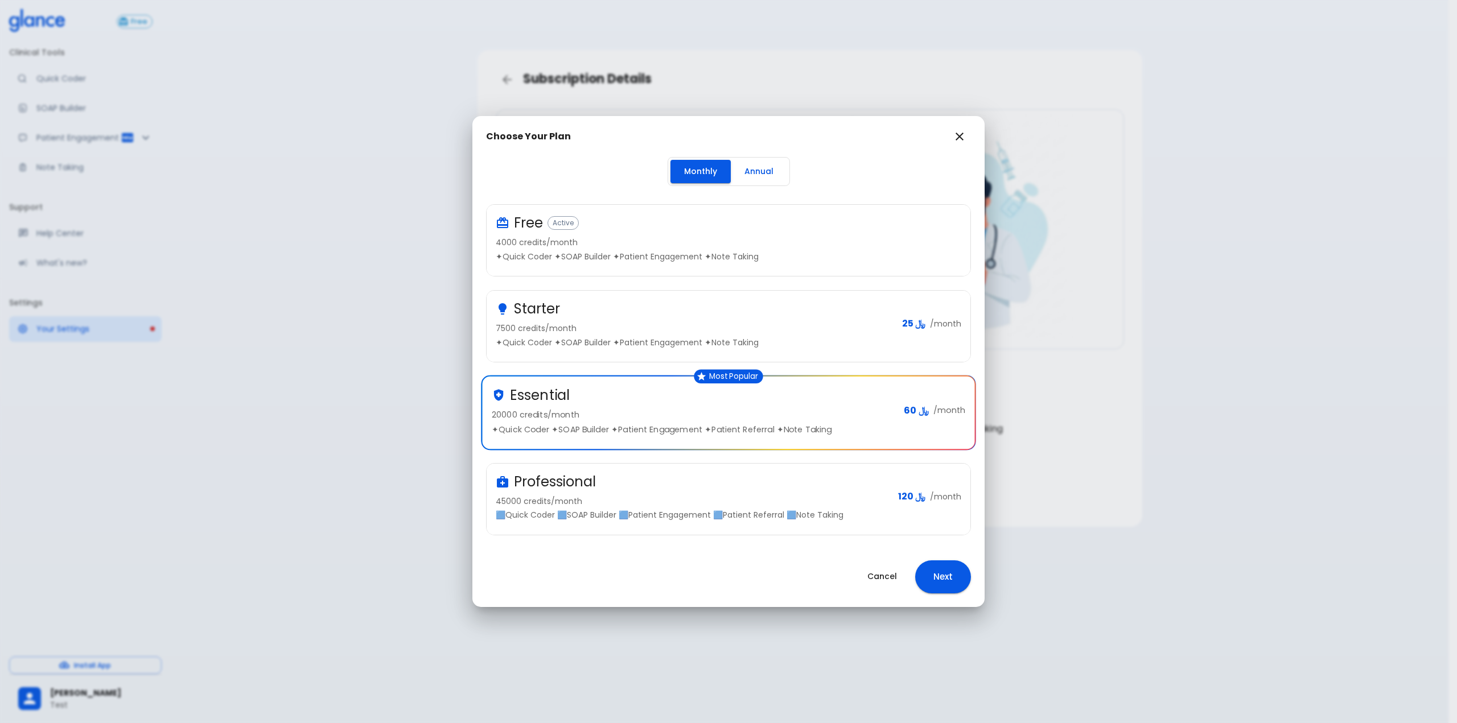
click at [560, 233] on div "Free Active 4000 credits/month ✦Quick Coder ✦SOAP Builder ✦Patient Engagement ✦…" at bounding box center [724, 238] width 457 height 48
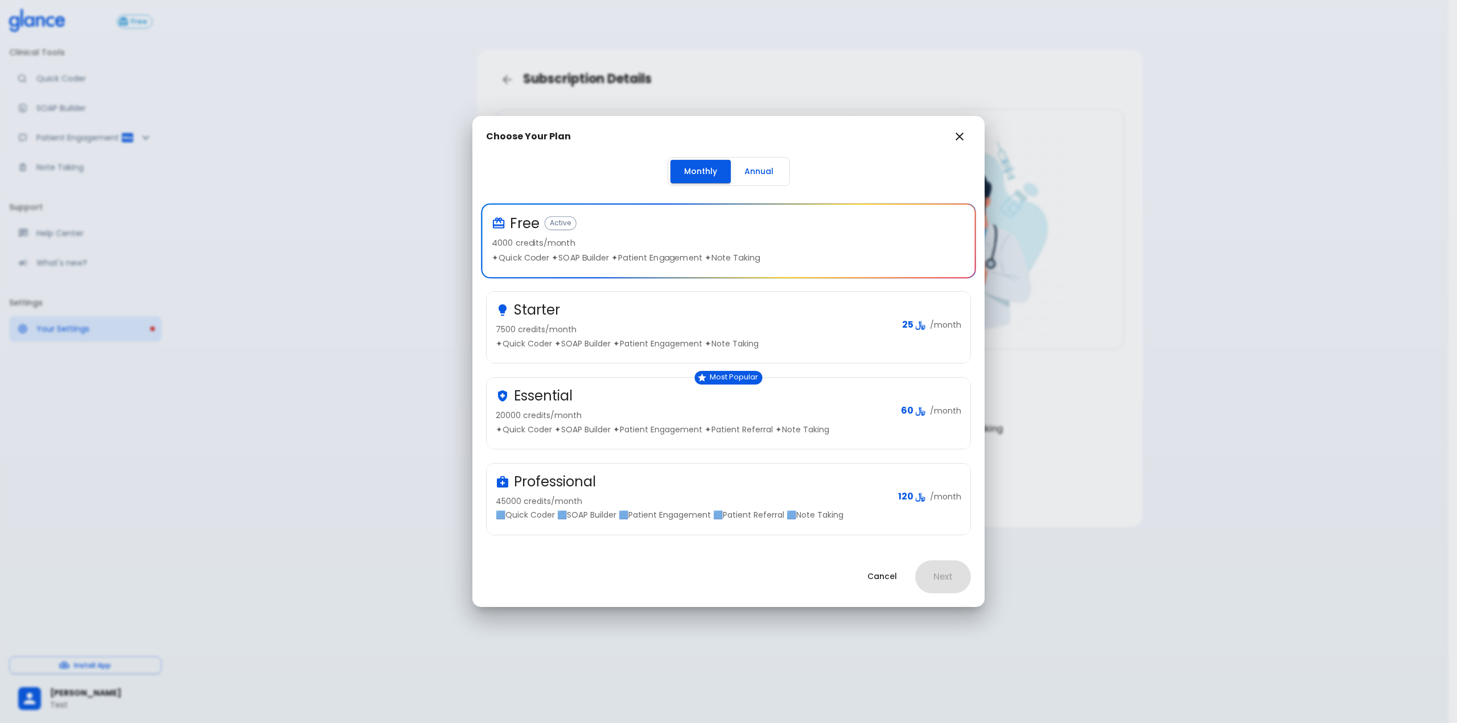
click at [879, 277] on div "Free Active 4000 credits/month ✦Quick Coder ✦SOAP Builder ✦Patient Engagement ✦…" at bounding box center [729, 241] width 492 height 72
click at [743, 343] on p "✦Quick Coder ✦SOAP Builder ✦Patient Engagement ✦Note Taking" at bounding box center [694, 343] width 397 height 11
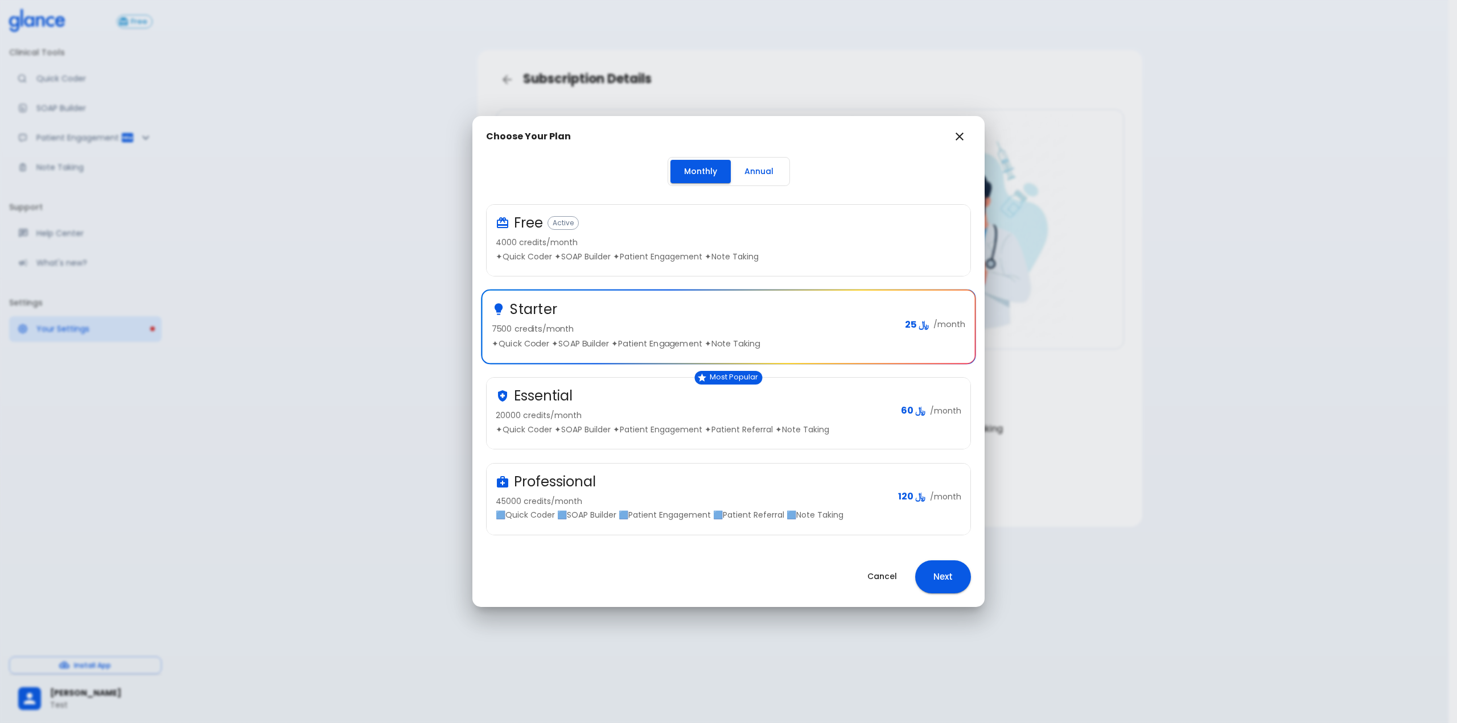
click at [721, 262] on div "Free Active 4000 credits/month ✦Quick Coder ✦SOAP Builder ✦Patient Engagement ✦…" at bounding box center [729, 240] width 484 height 71
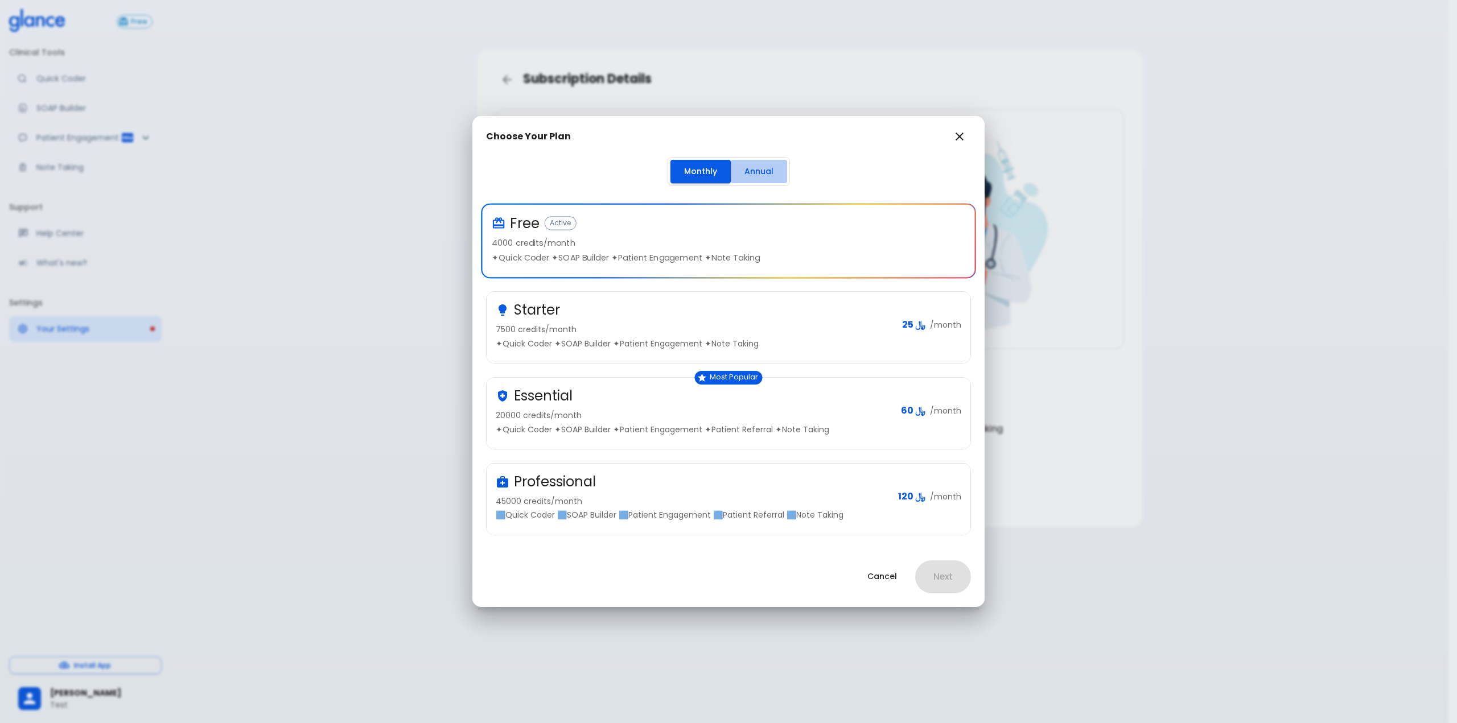
click at [756, 175] on button "Annual" at bounding box center [759, 171] width 56 height 23
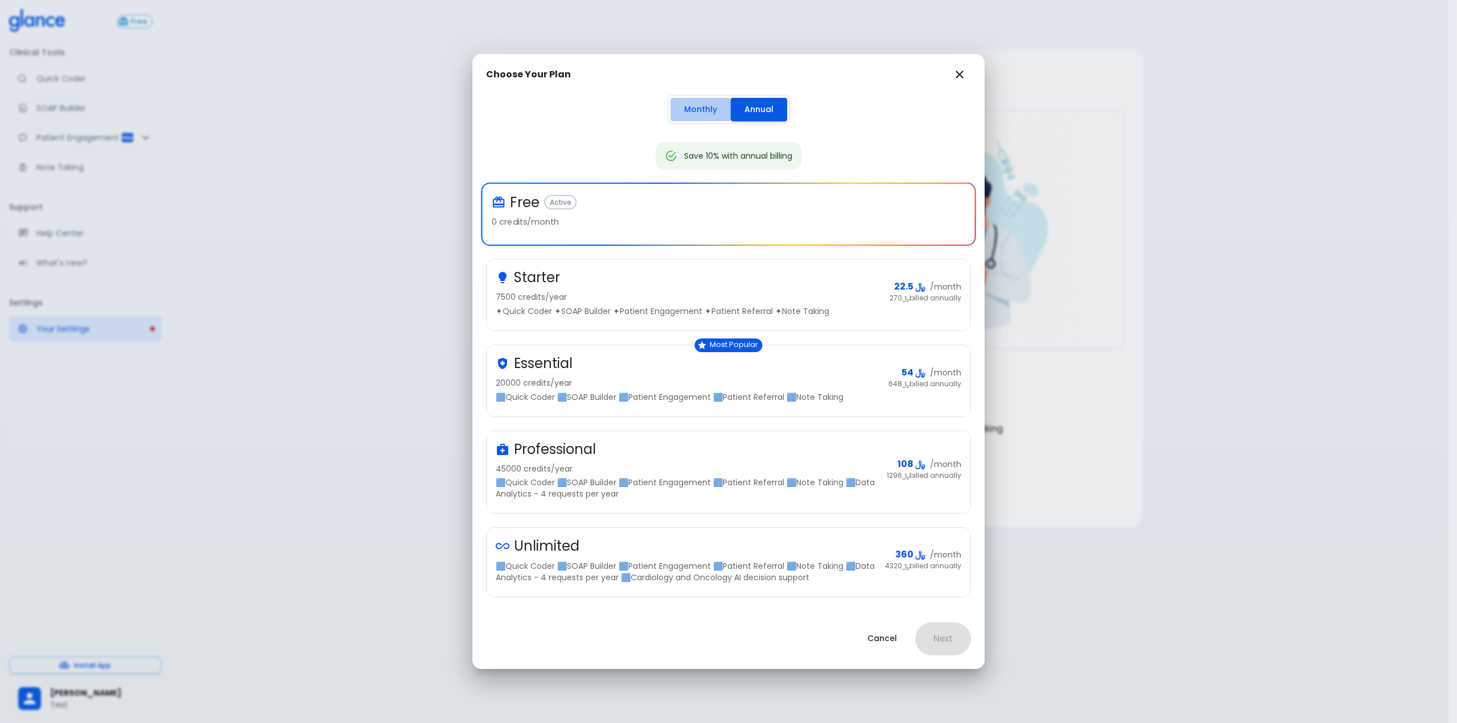
click at [692, 101] on button "Monthly" at bounding box center [701, 109] width 60 height 23
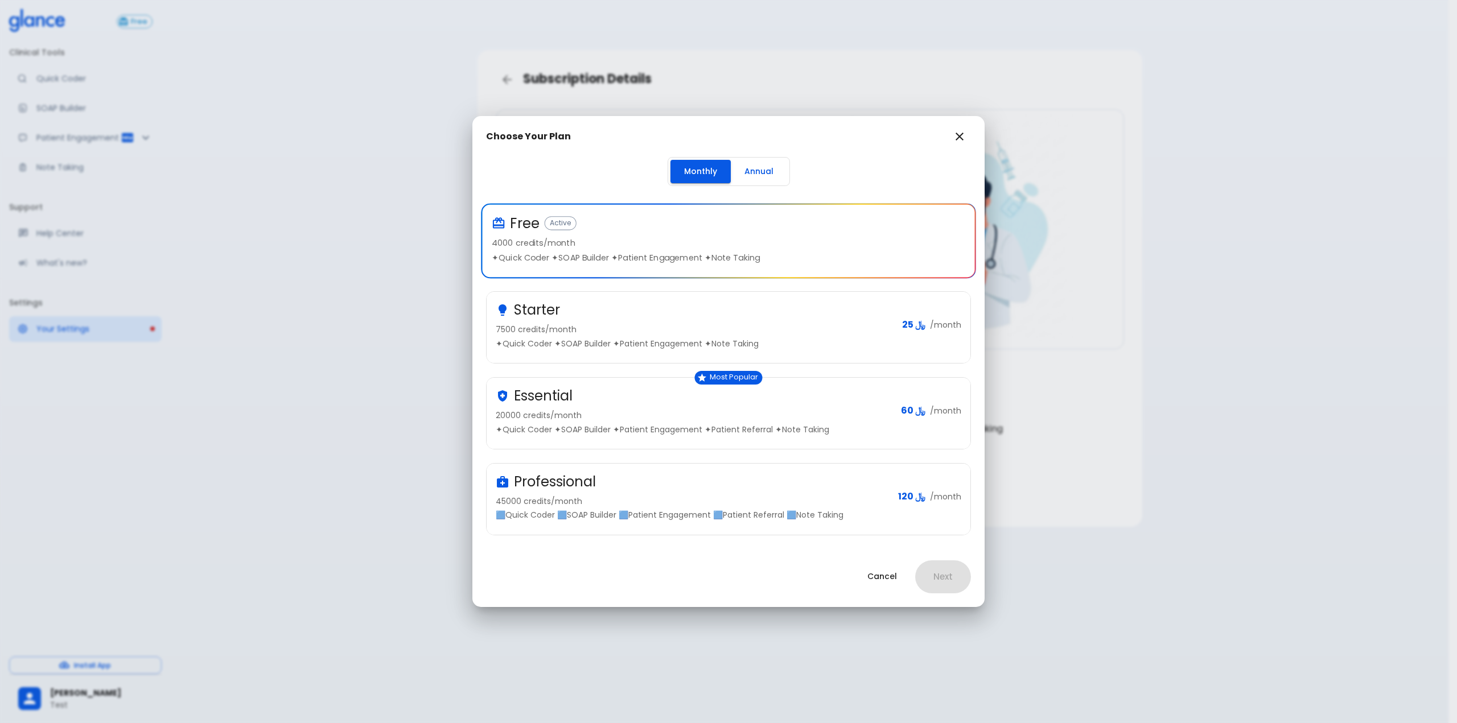
click at [745, 311] on div "Starter" at bounding box center [694, 310] width 397 height 18
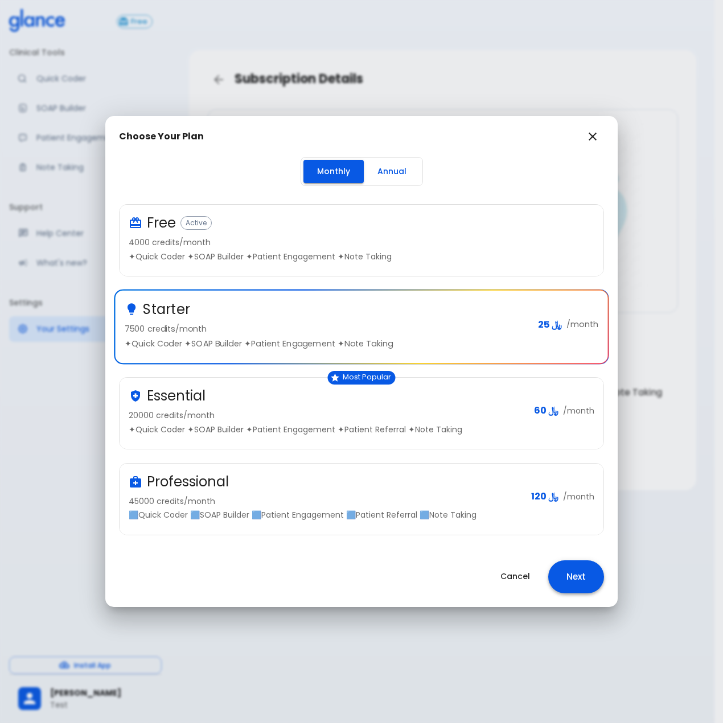
click at [584, 573] on button "Next" at bounding box center [576, 577] width 56 height 33
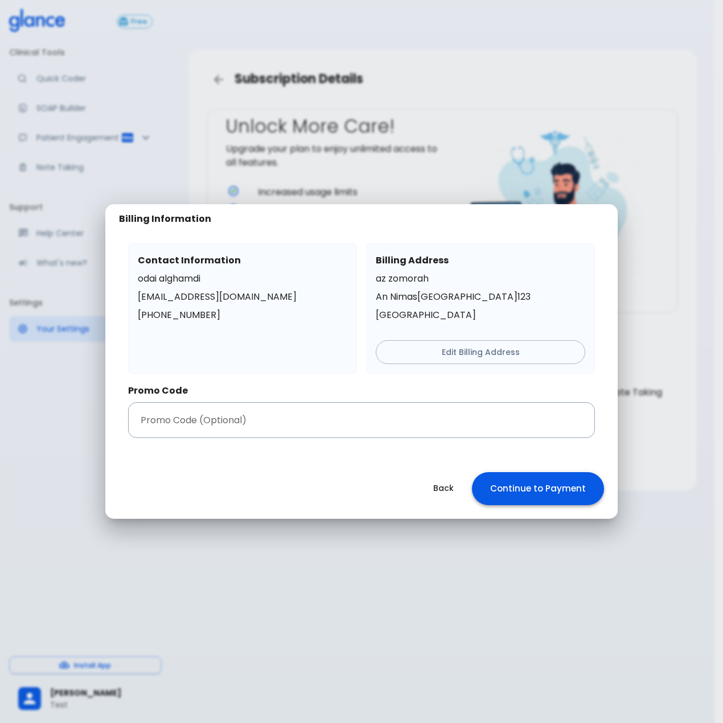
click at [544, 499] on button "Continue to Payment" at bounding box center [538, 488] width 132 height 33
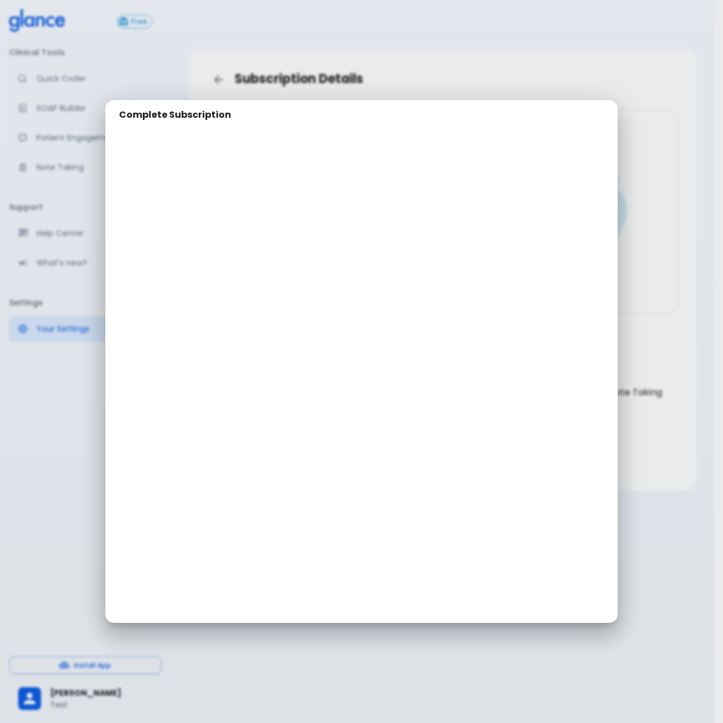
click at [349, 80] on div "Complete Subscription" at bounding box center [361, 361] width 723 height 723
